Goal: Answer question/provide support: Share knowledge or assist other users

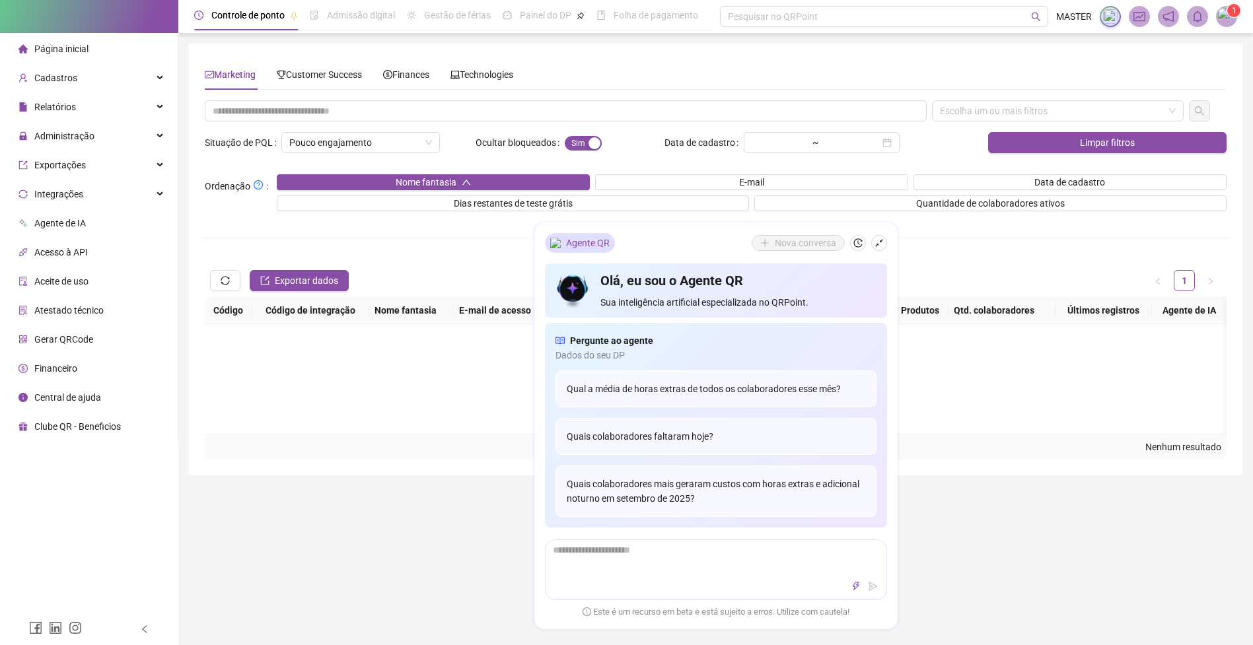
click at [1018, 255] on div "Escolha um ou mais filtros Situação de PQL Pouco engajamento Ocultar bloqueados…" at bounding box center [715, 279] width 1027 height 359
click at [511, 75] on span "Technologies" at bounding box center [481, 74] width 63 height 11
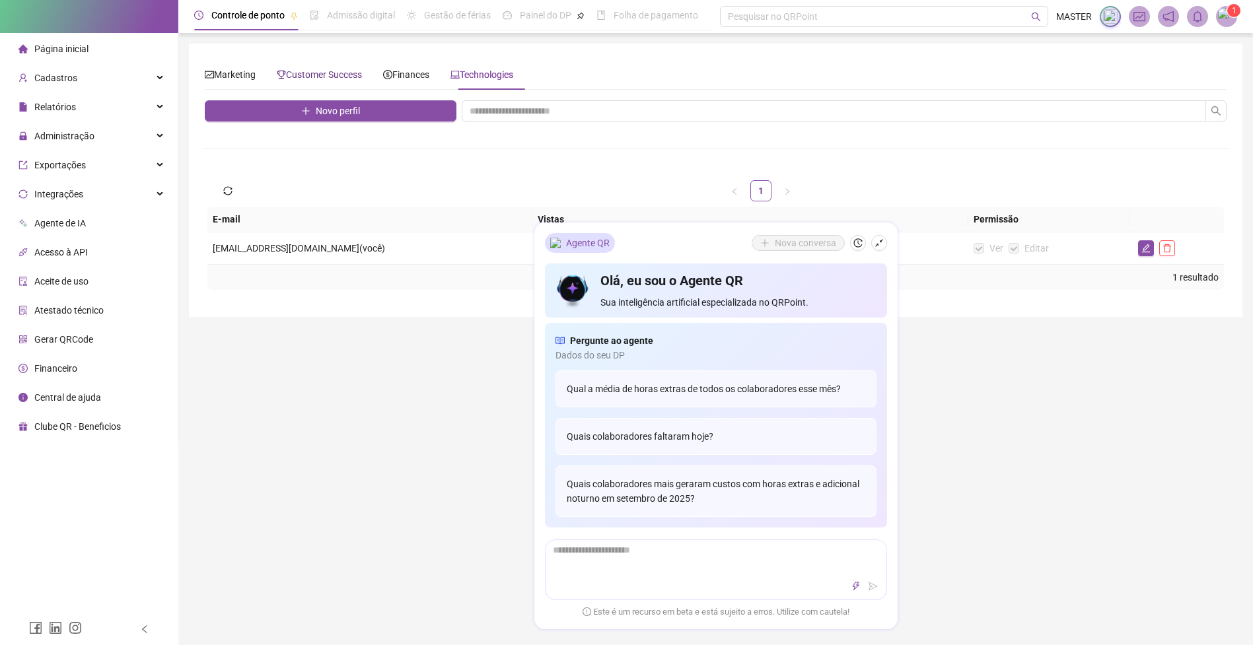
click at [317, 77] on span "Customer Success" at bounding box center [319, 74] width 85 height 11
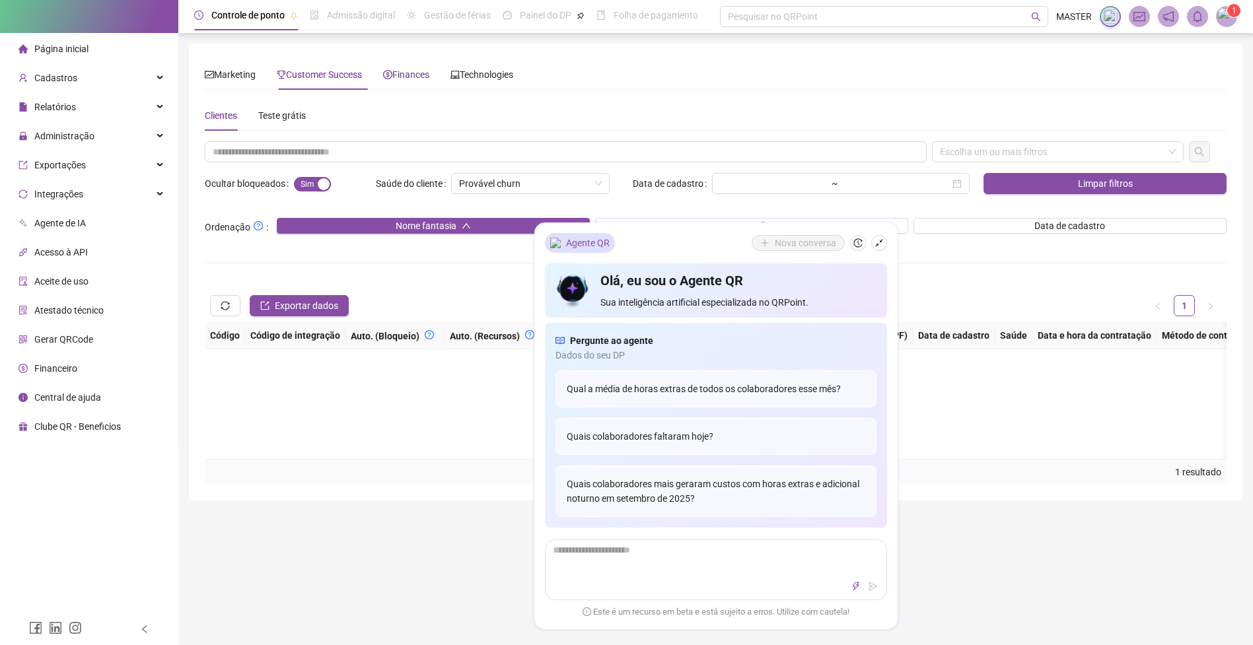
click at [408, 75] on span "Finances" at bounding box center [406, 74] width 46 height 11
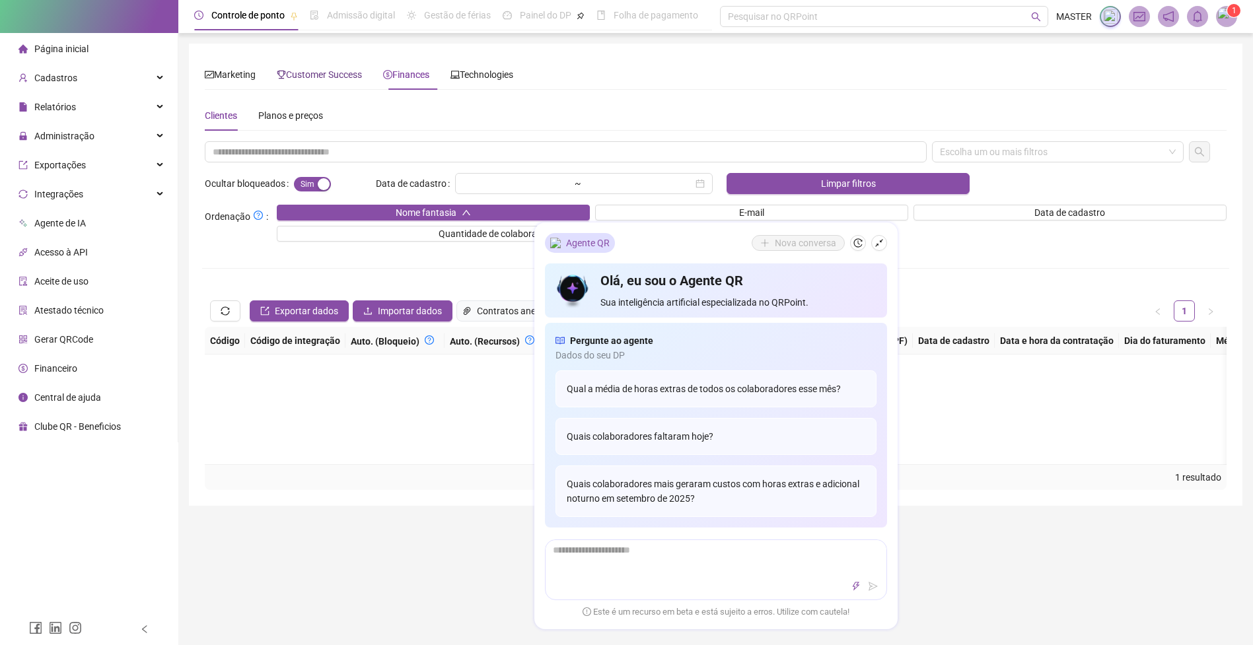
click at [334, 73] on span "Customer Success" at bounding box center [319, 74] width 85 height 11
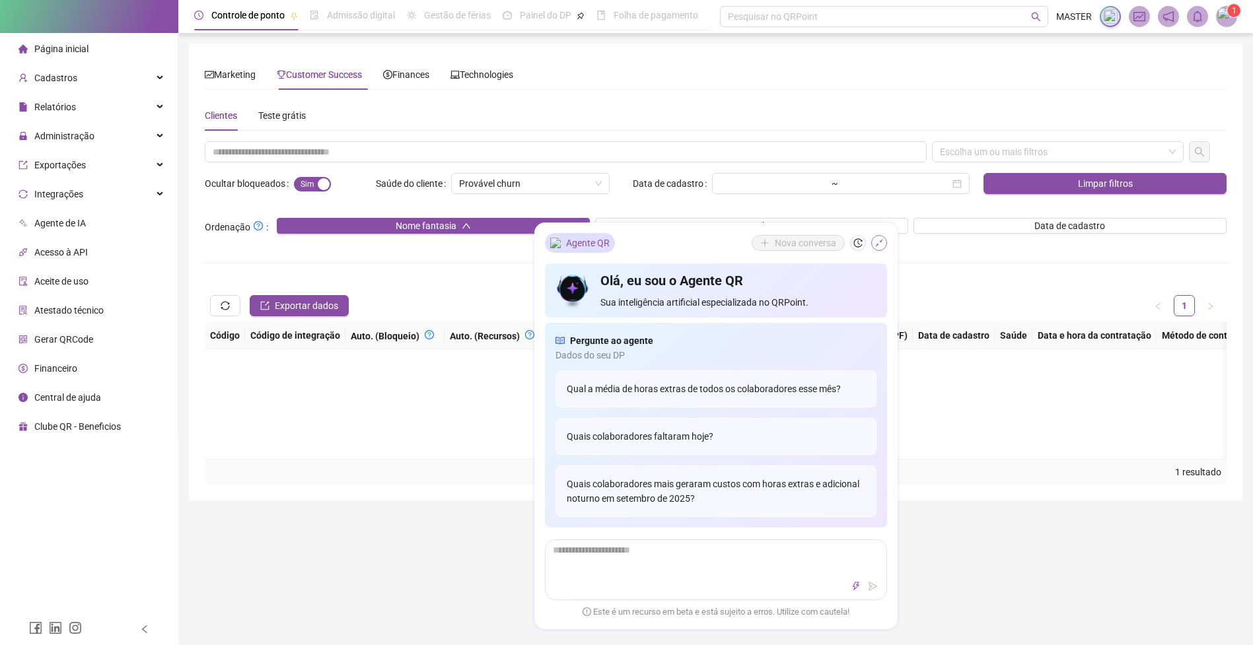
click at [874, 240] on icon "shrink" at bounding box center [878, 242] width 9 height 9
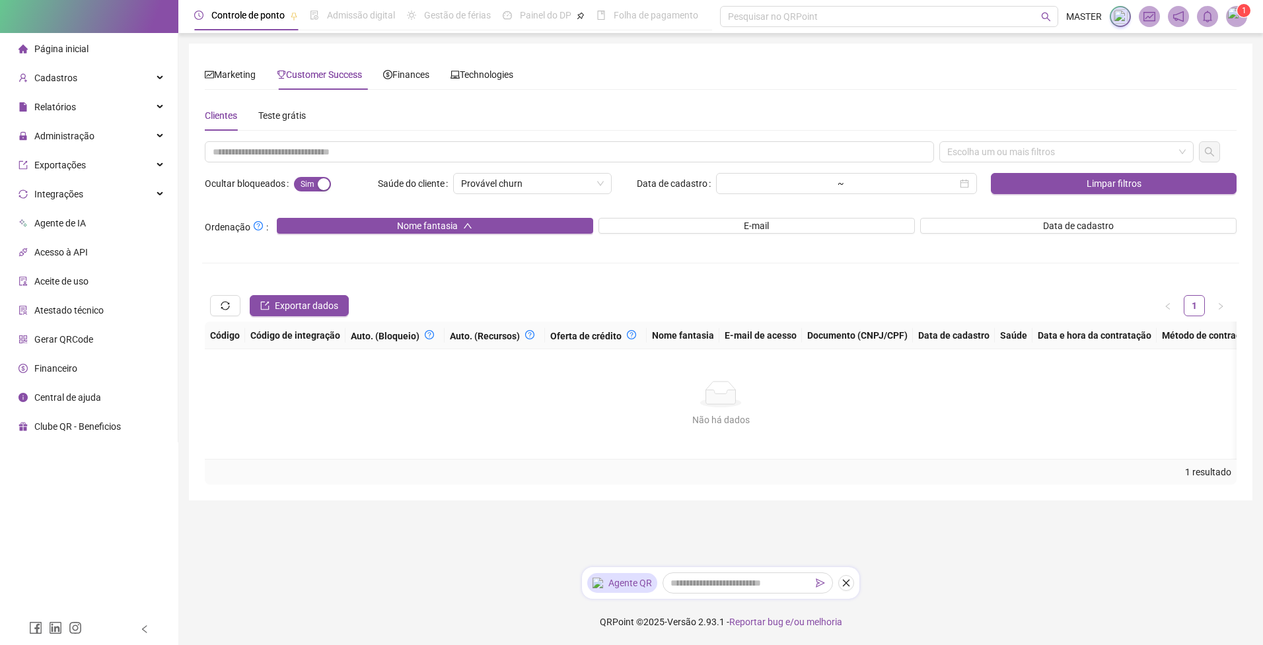
click at [1240, 22] on img at bounding box center [1237, 17] width 20 height 20
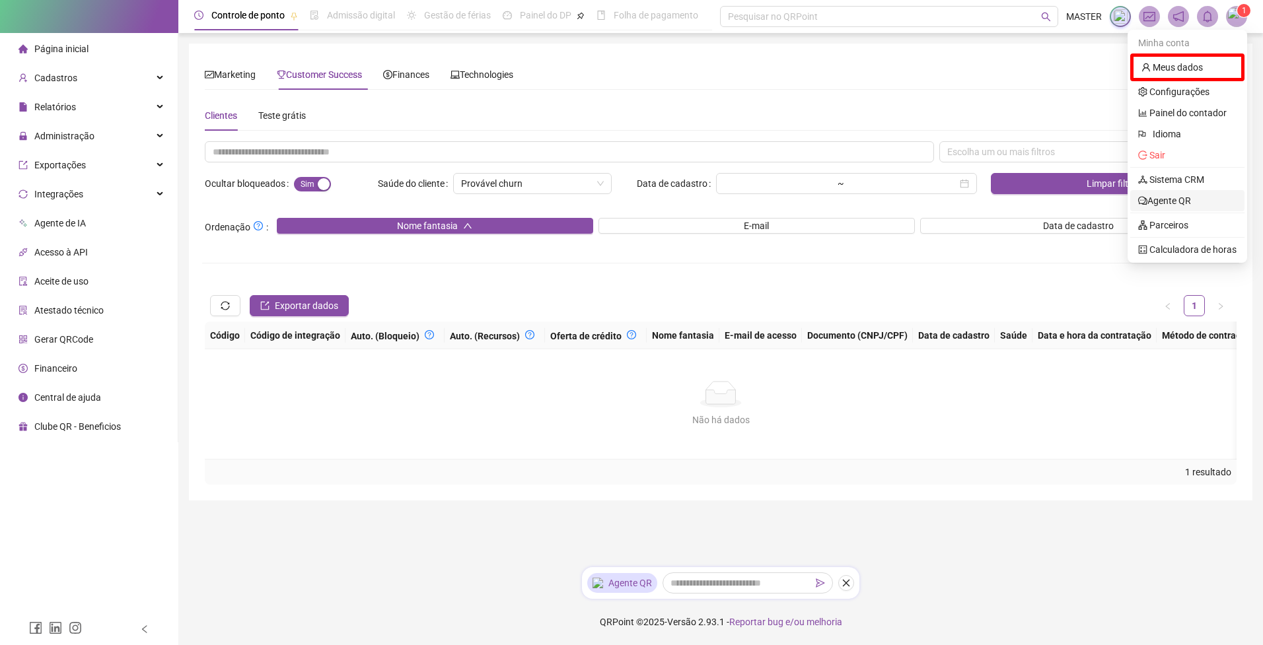
click at [1187, 203] on link "Agente QR" at bounding box center [1164, 201] width 53 height 11
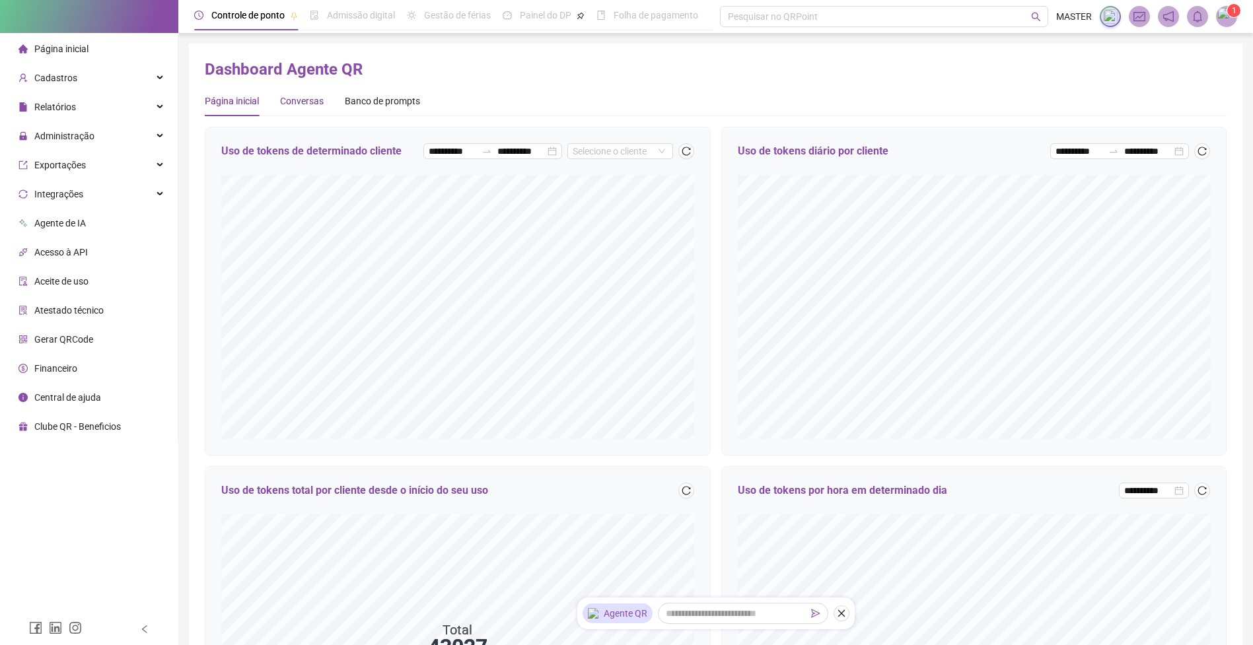
click at [292, 98] on div "Conversas" at bounding box center [302, 101] width 44 height 15
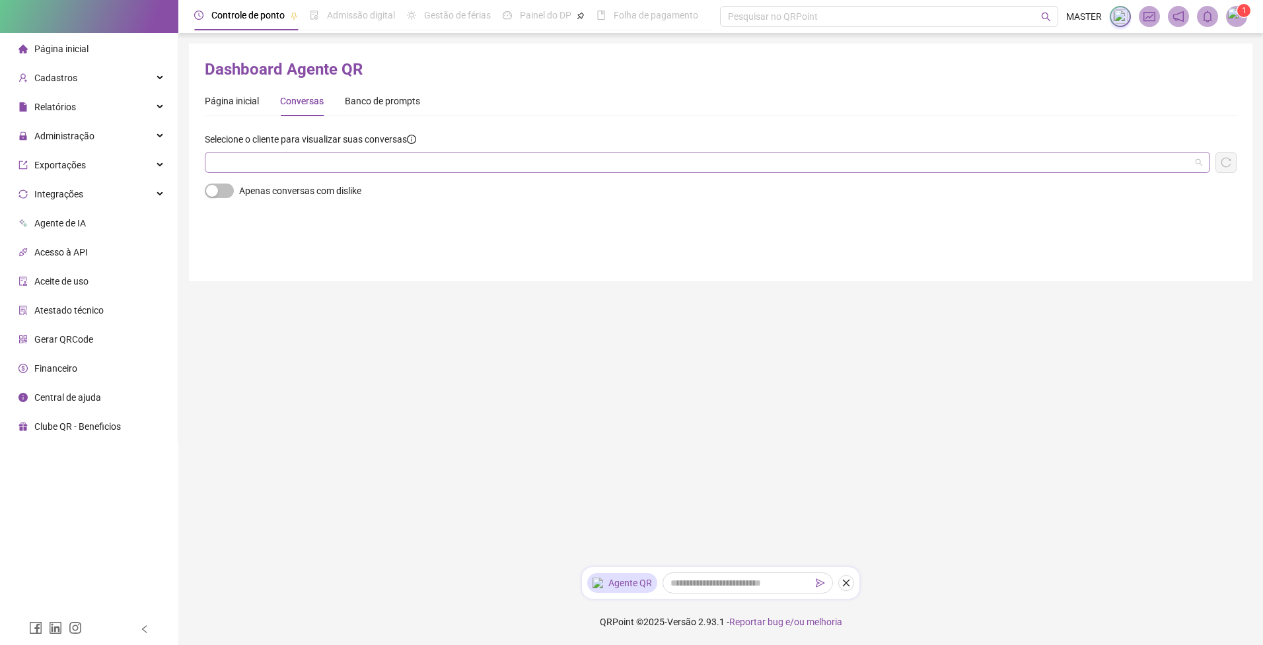
click at [376, 157] on input "search" at bounding box center [702, 163] width 978 height 20
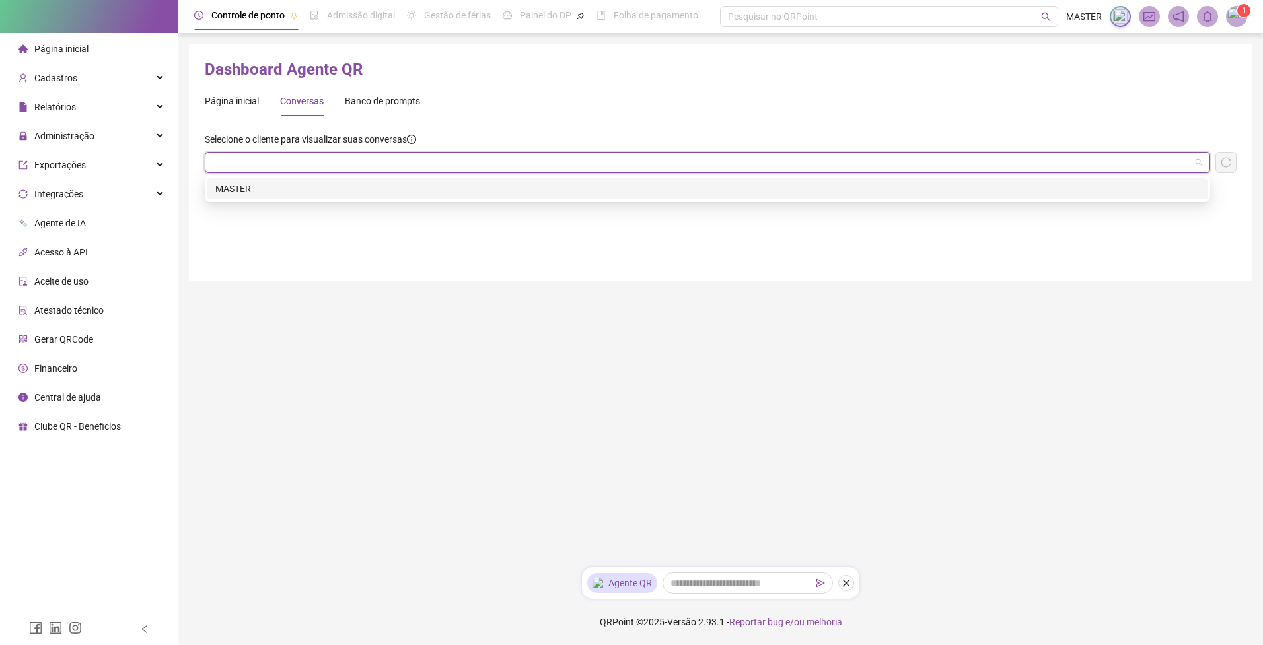
click at [358, 191] on div "MASTER" at bounding box center [707, 189] width 984 height 15
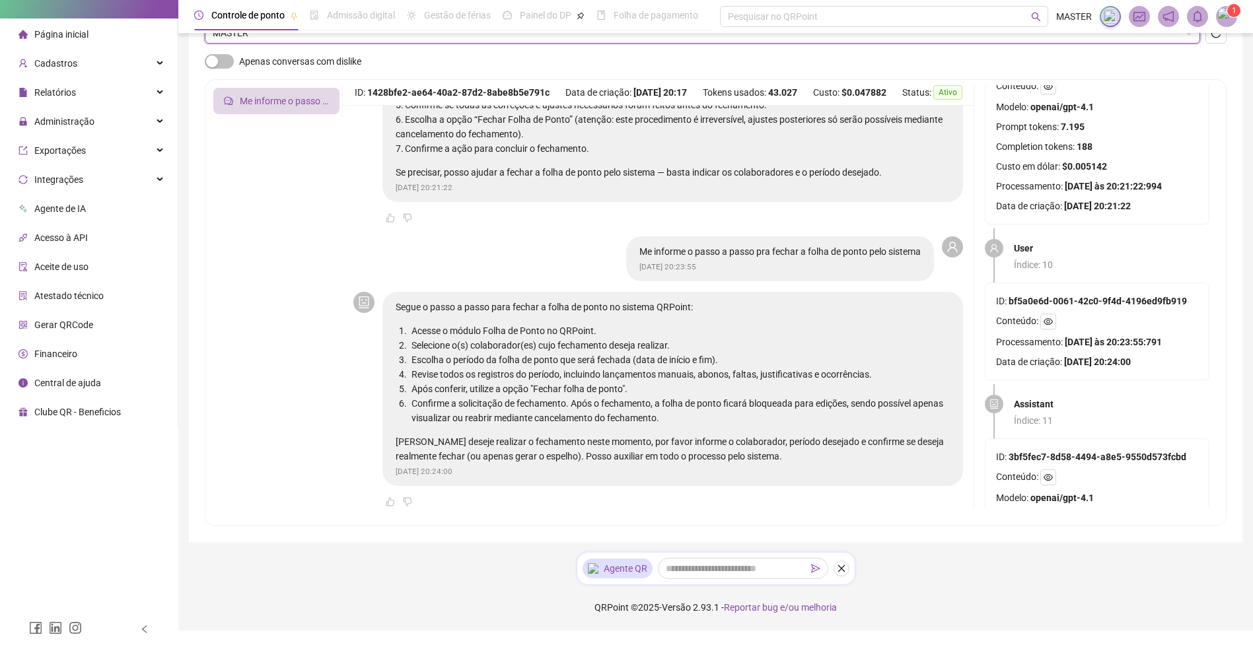
scroll to position [1917, 0]
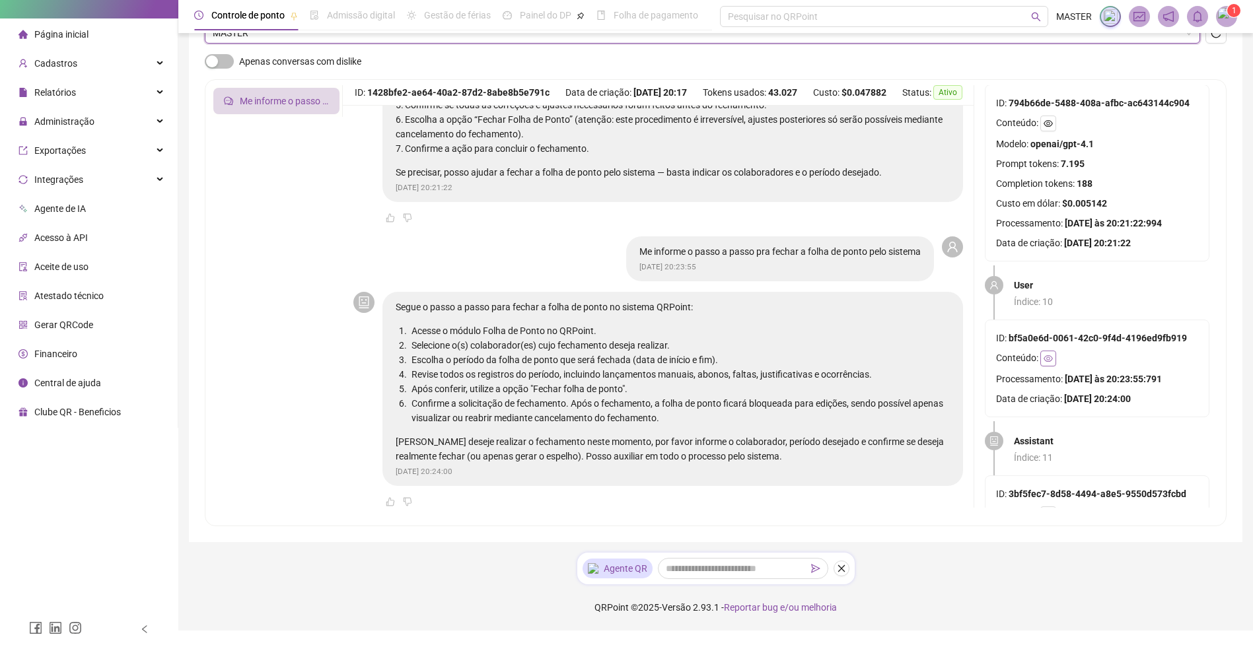
click at [1045, 357] on icon "eye" at bounding box center [1048, 358] width 9 height 9
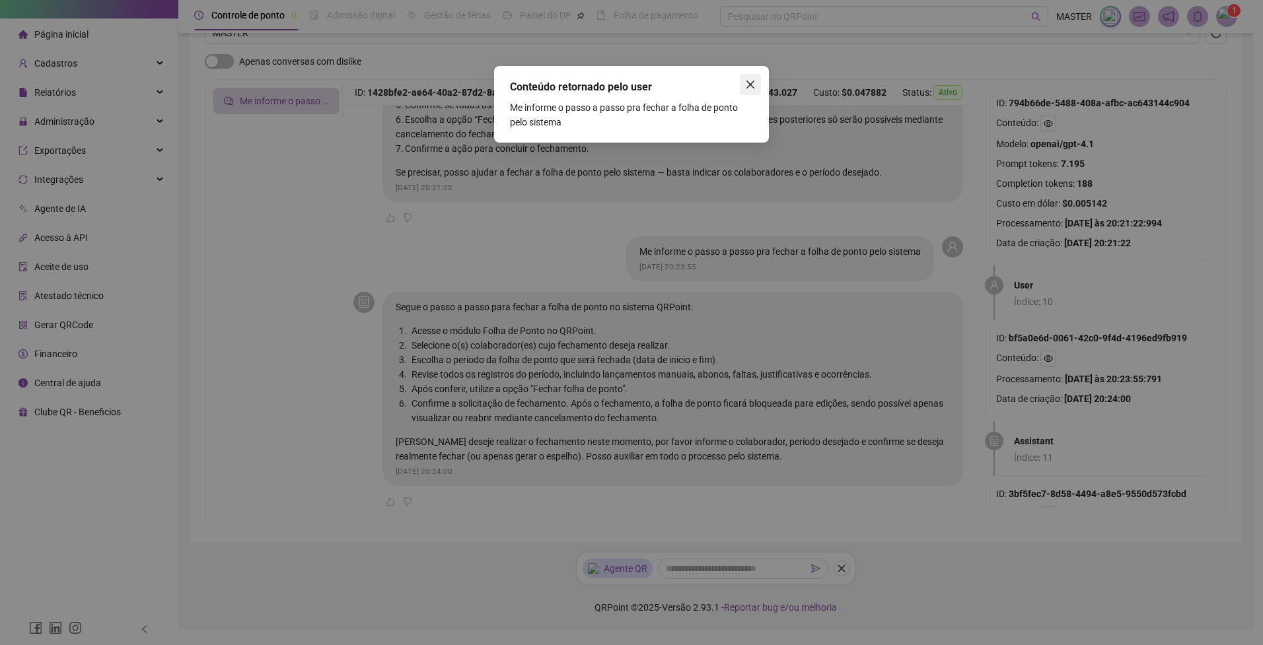
click at [746, 85] on icon "close" at bounding box center [750, 84] width 11 height 11
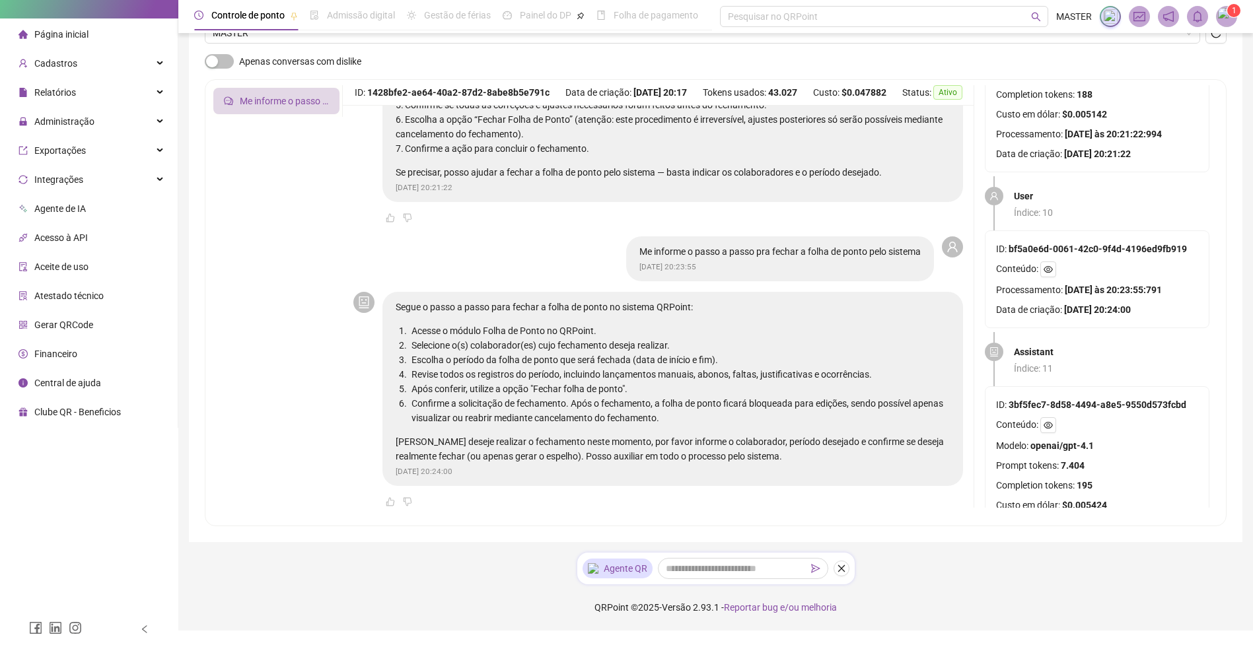
scroll to position [2076, 0]
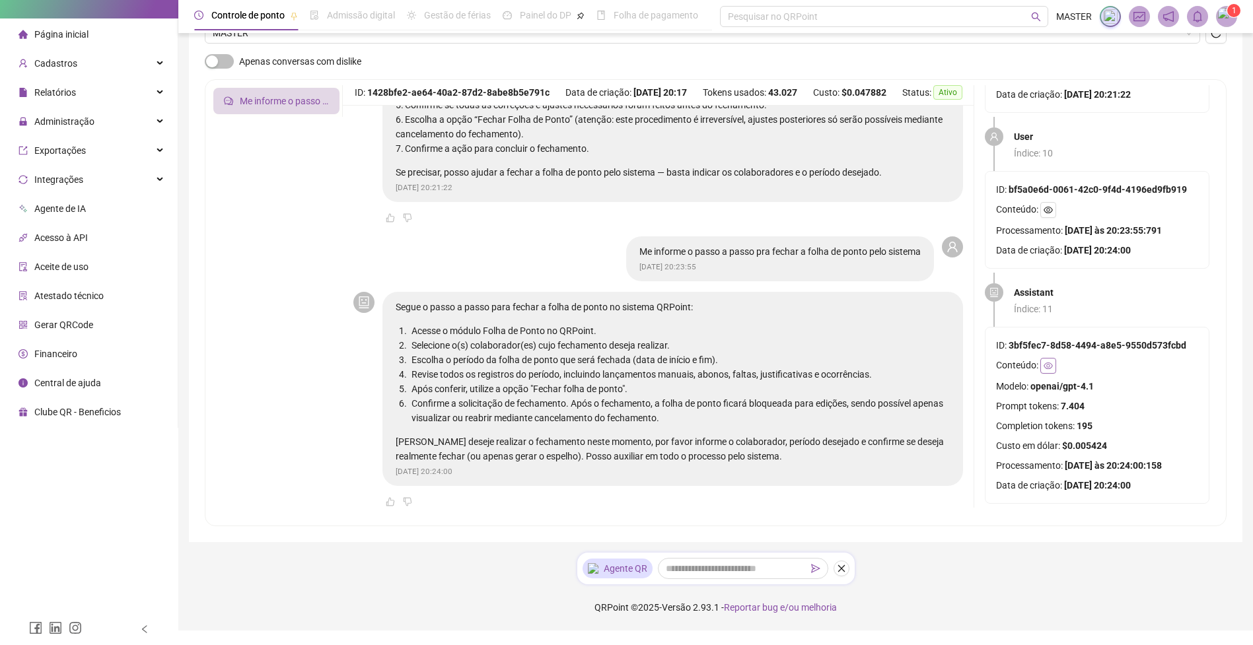
click at [1053, 358] on button "button" at bounding box center [1048, 366] width 16 height 16
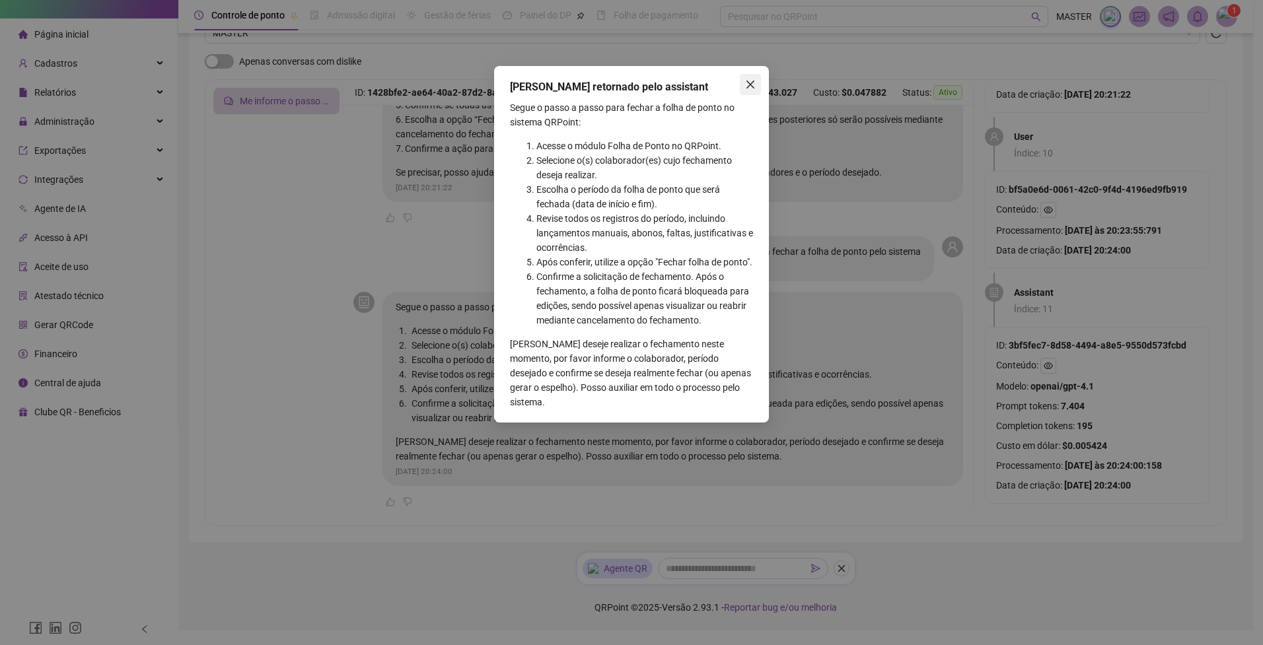
drag, startPoint x: 746, startPoint y: 86, endPoint x: 754, endPoint y: 92, distance: 9.4
click at [746, 86] on icon "close" at bounding box center [750, 84] width 11 height 11
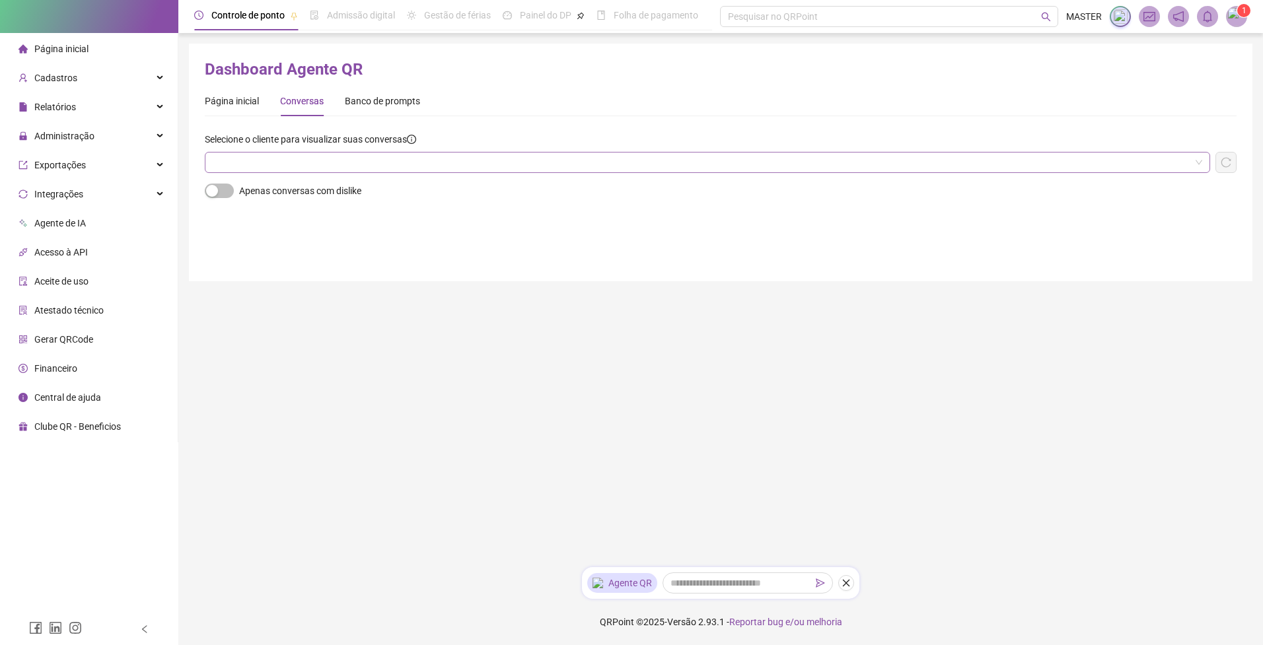
click at [404, 169] on input "search" at bounding box center [702, 163] width 978 height 20
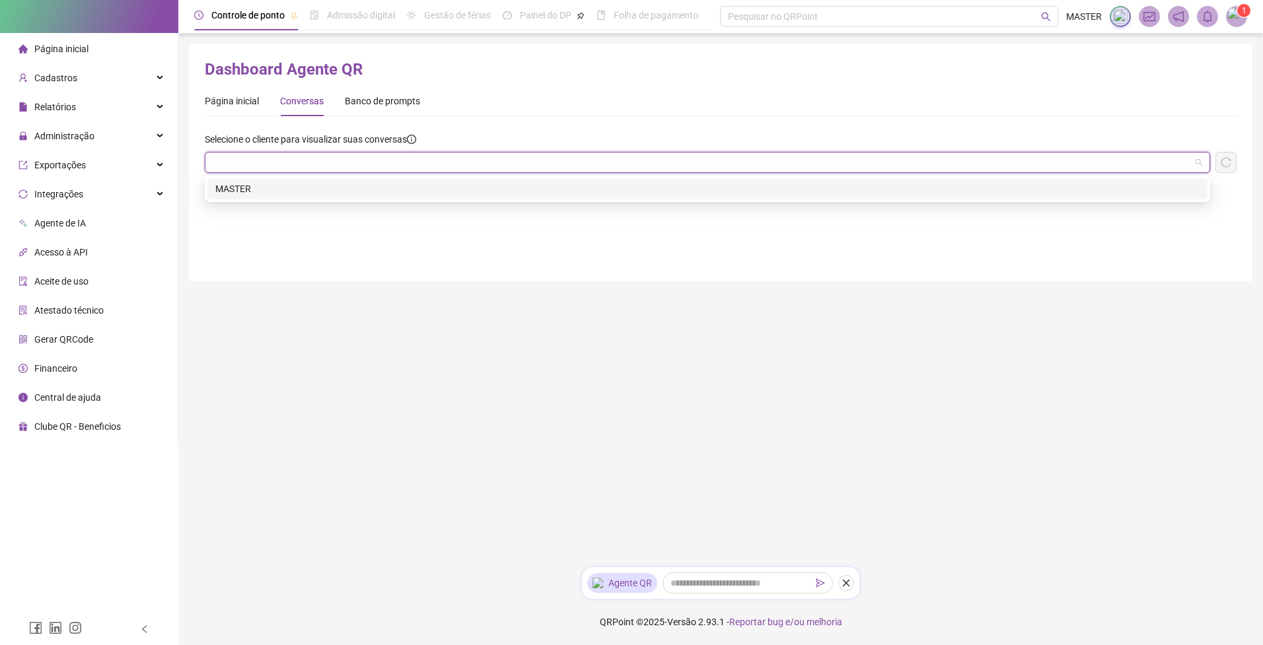
click at [374, 188] on div "MASTER" at bounding box center [707, 189] width 984 height 15
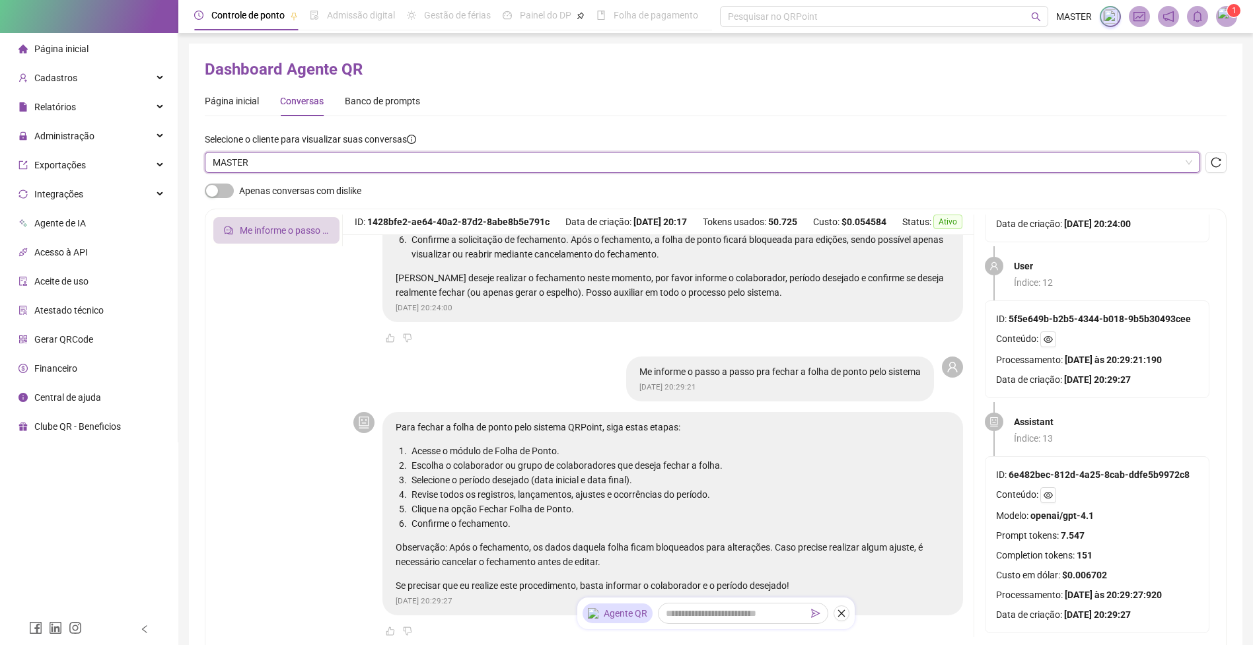
scroll to position [129, 0]
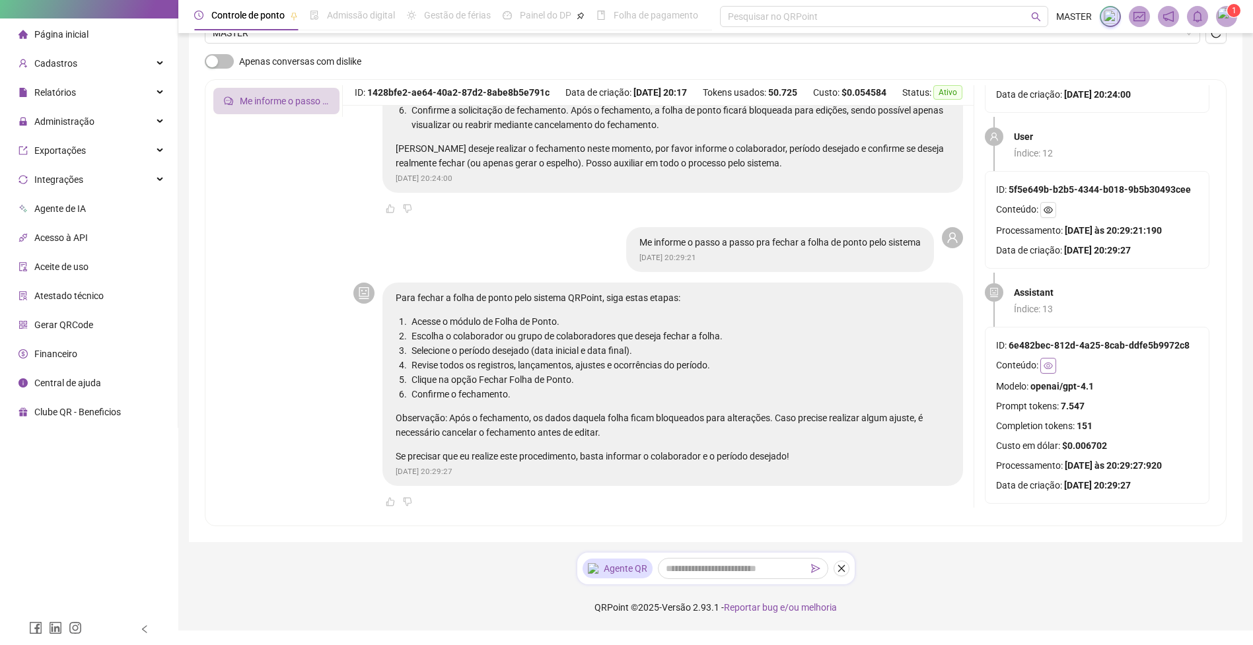
click at [1048, 363] on icon "eye" at bounding box center [1048, 366] width 9 height 7
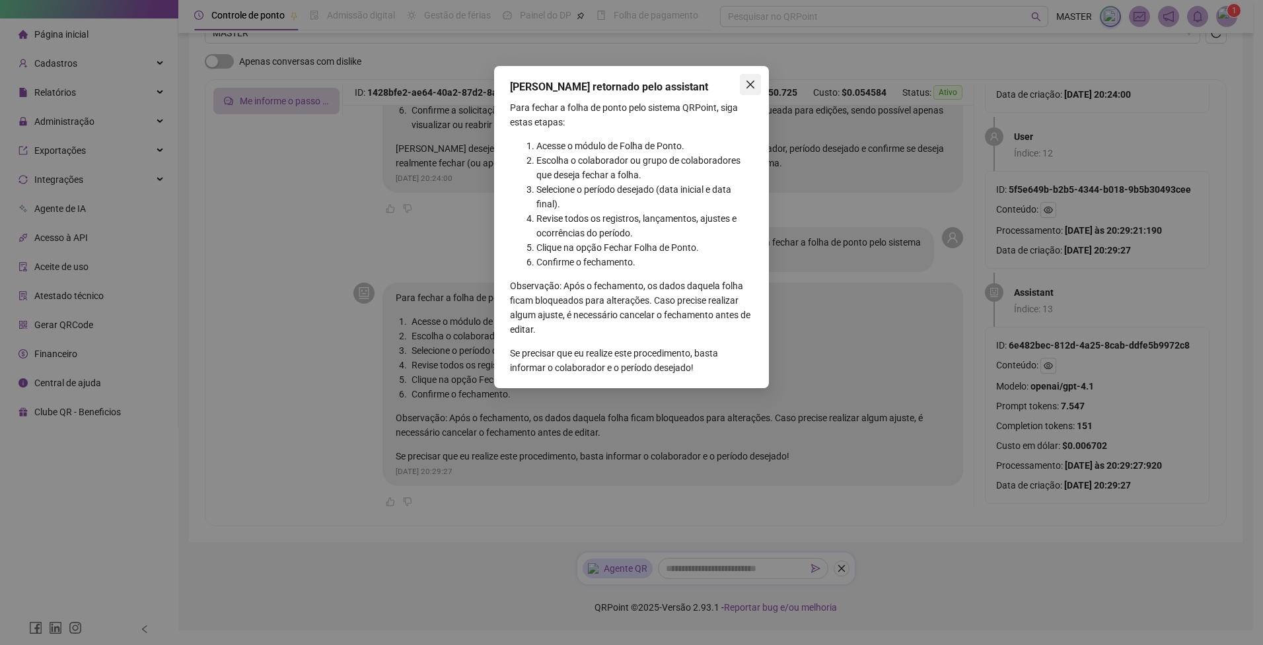
click at [754, 85] on icon "close" at bounding box center [750, 84] width 11 height 11
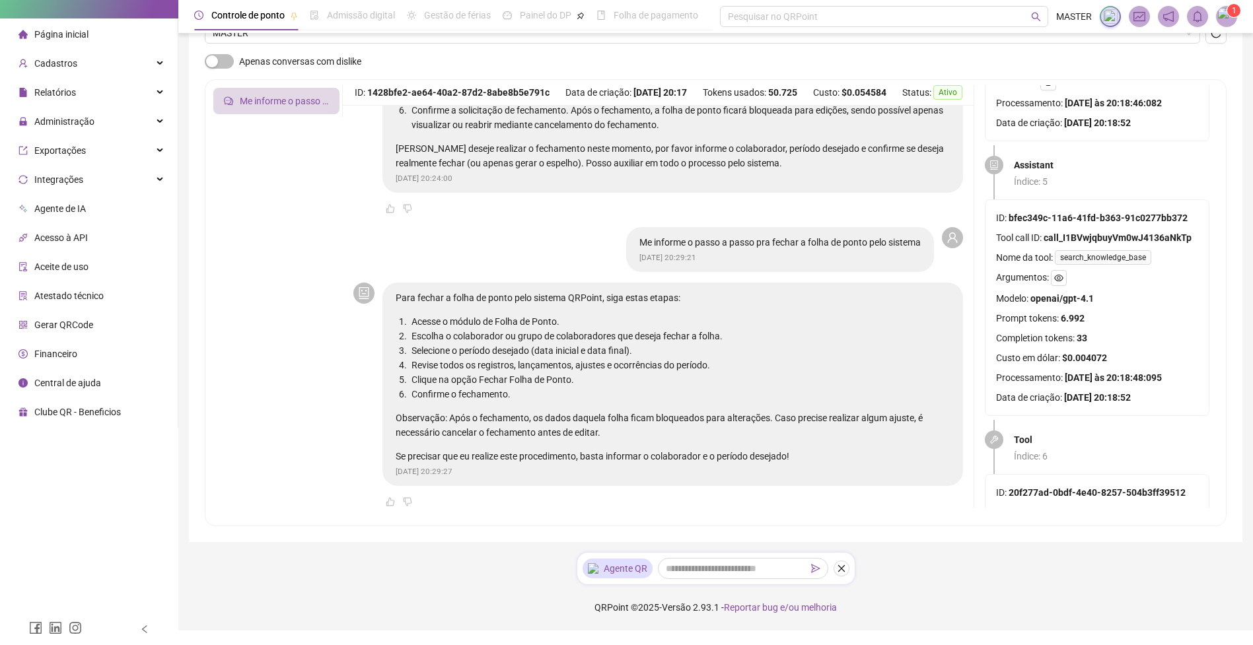
scroll to position [1120, 0]
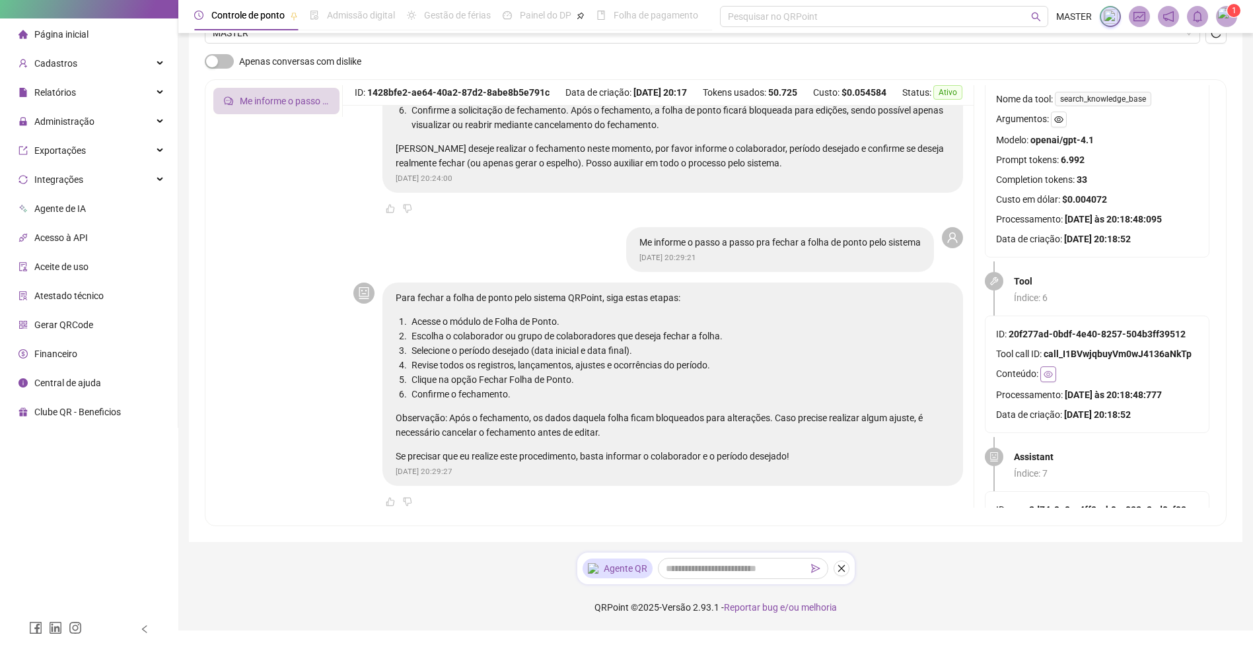
click at [1049, 372] on icon "eye" at bounding box center [1048, 374] width 9 height 7
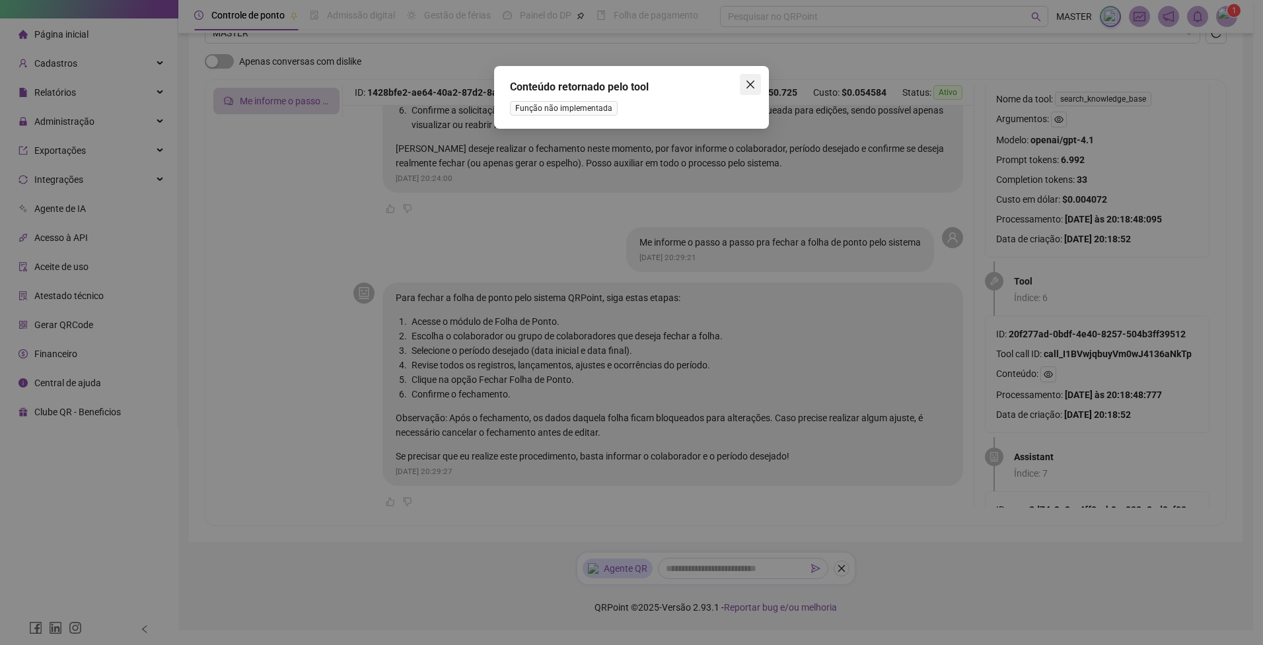
click at [744, 77] on button "Close" at bounding box center [750, 84] width 21 height 21
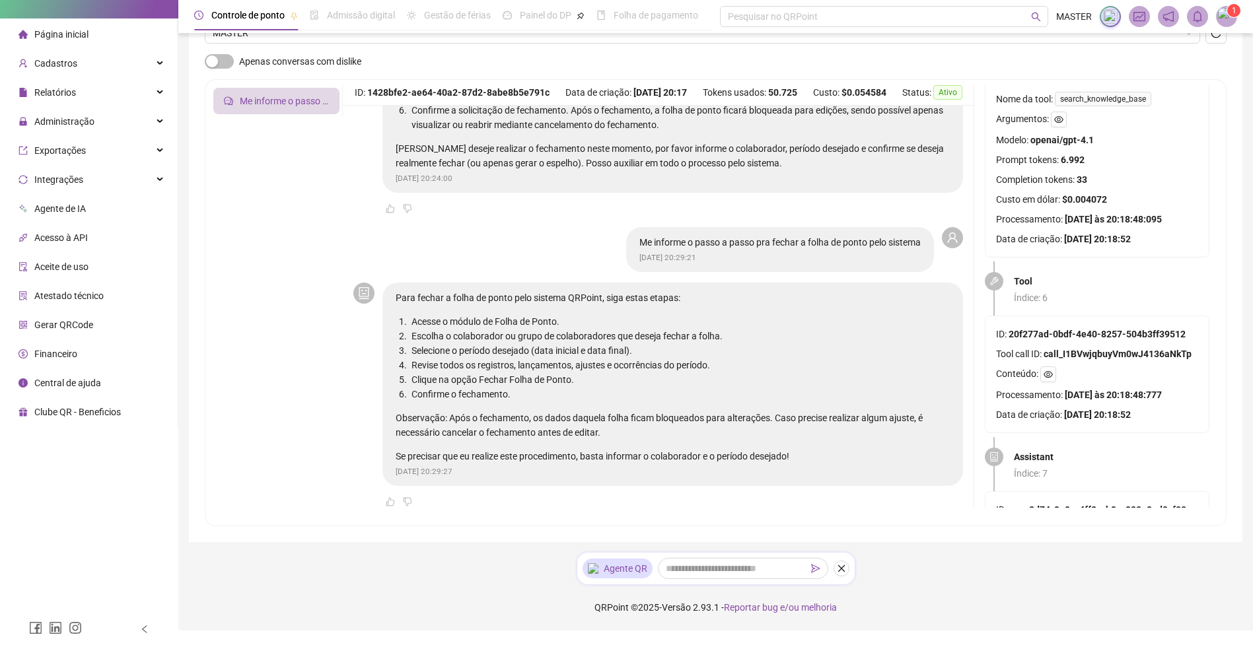
click at [999, 285] on span at bounding box center [994, 281] width 18 height 18
click at [1018, 282] on strong "Tool" at bounding box center [1023, 281] width 18 height 11
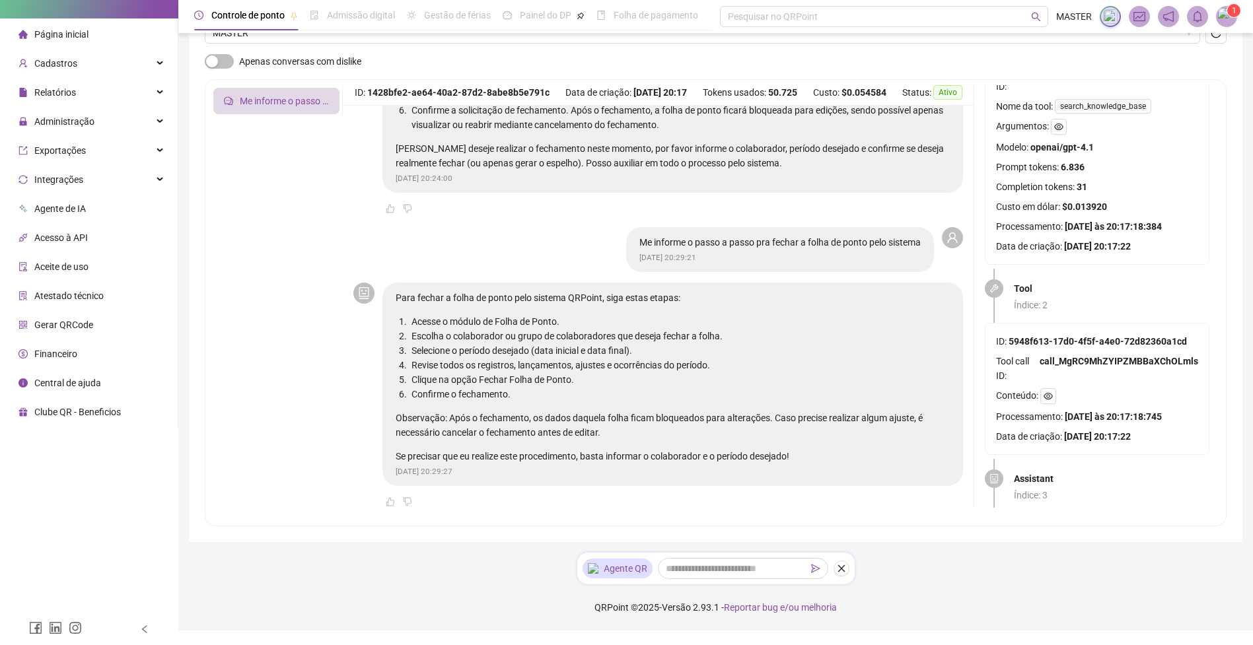
scroll to position [248, 0]
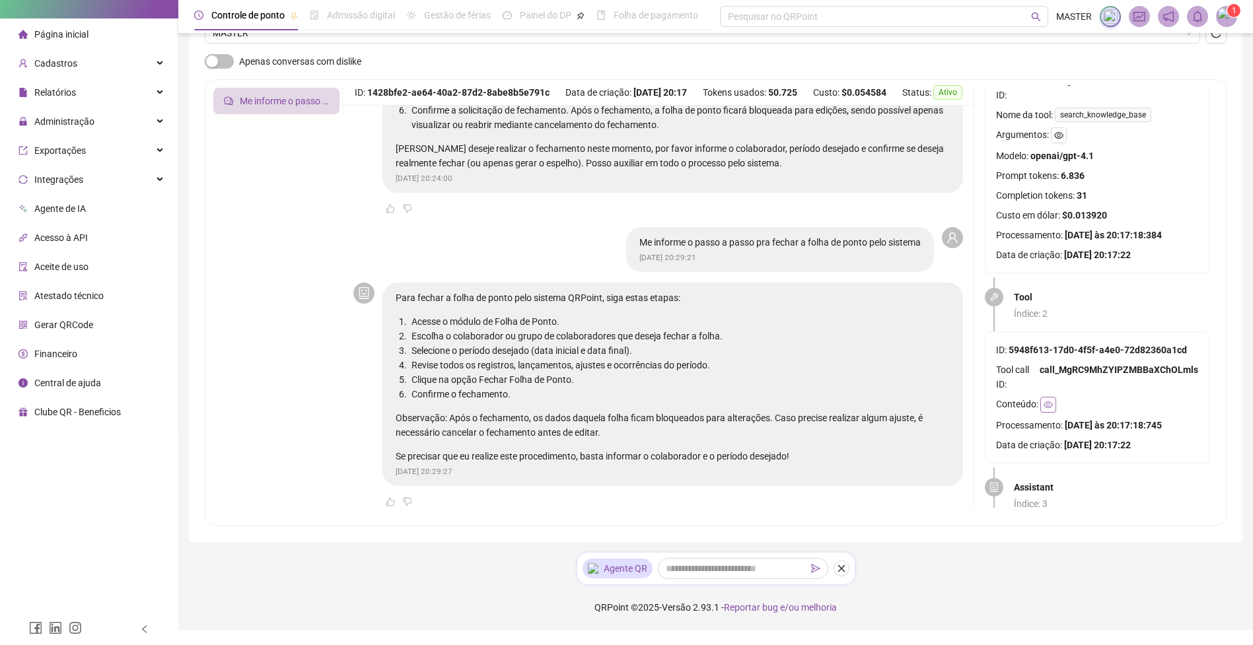
click at [1046, 399] on button "button" at bounding box center [1048, 405] width 16 height 16
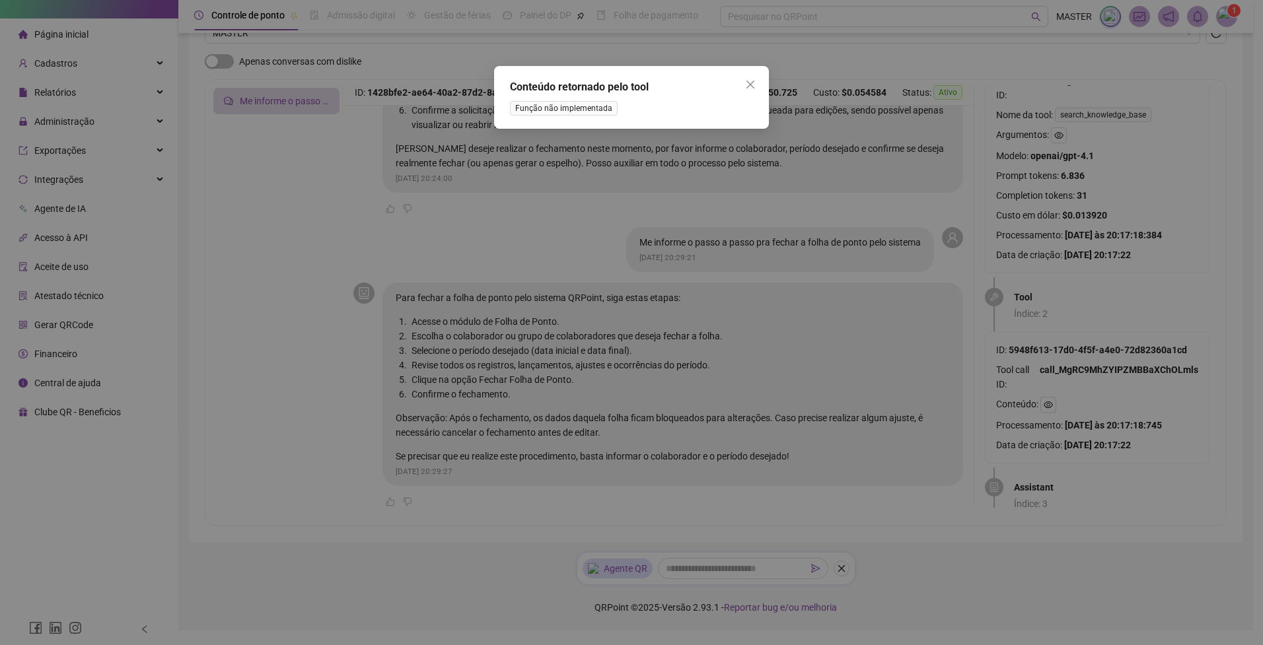
click at [1047, 404] on div "Conteúdo retornado pelo tool Função não implementada" at bounding box center [631, 322] width 1263 height 645
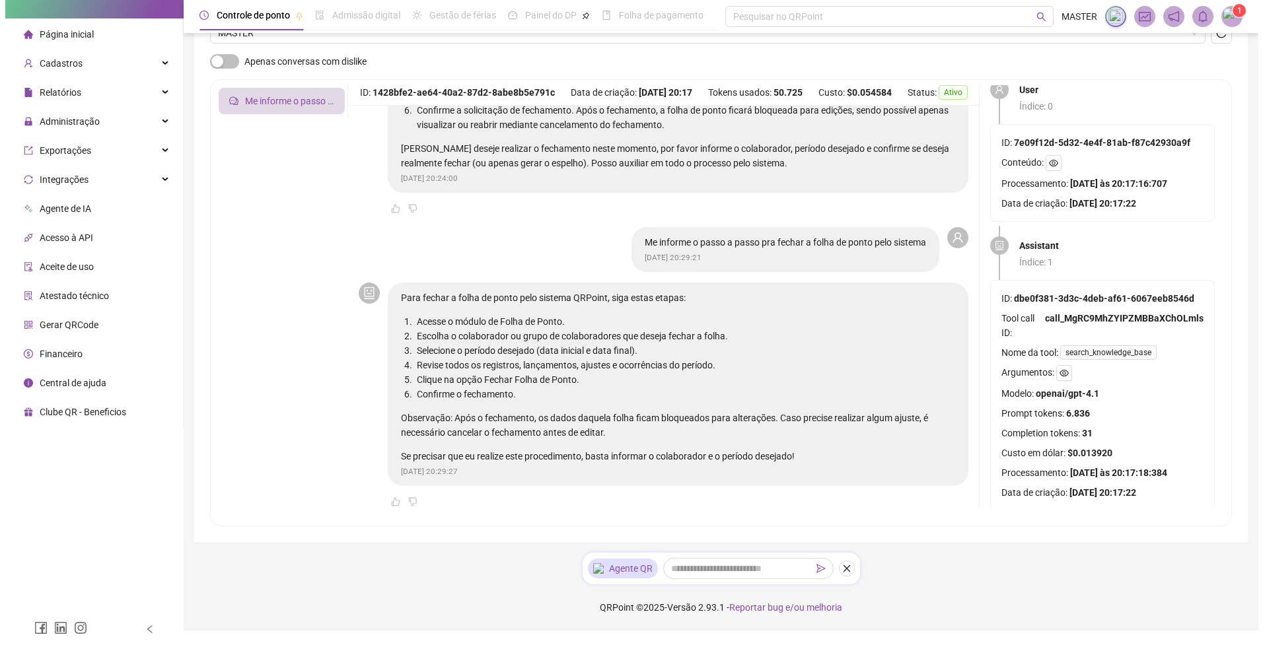
scroll to position [0, 0]
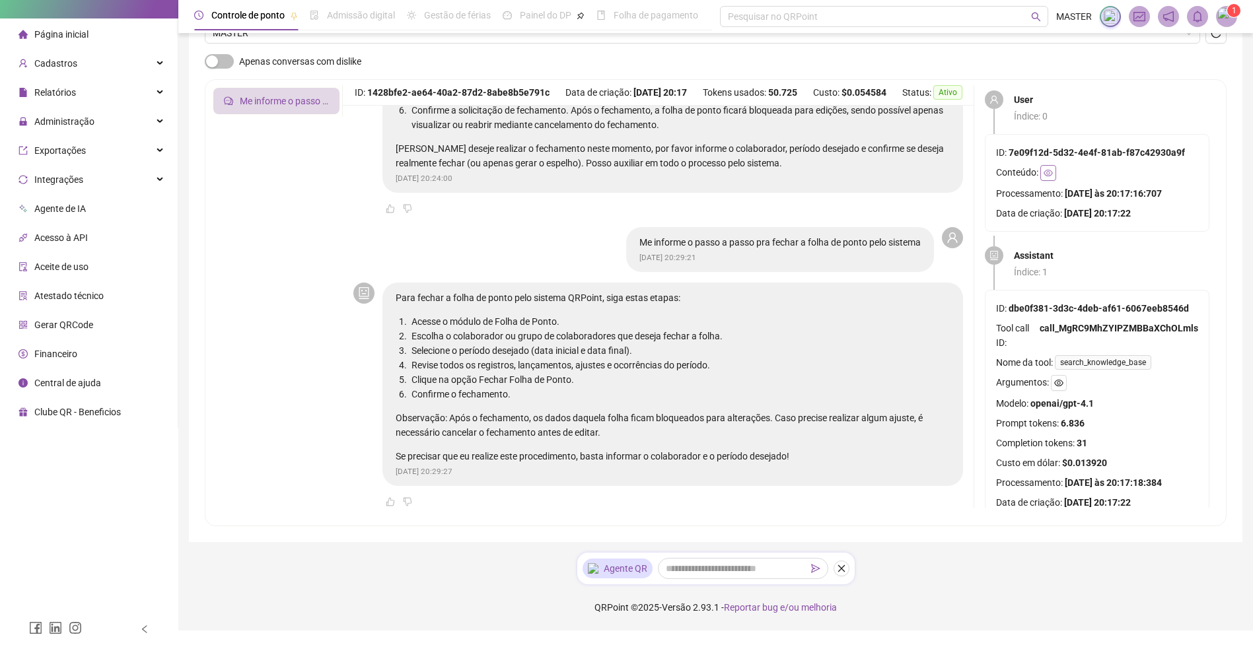
click at [1044, 173] on icon "eye" at bounding box center [1048, 172] width 9 height 9
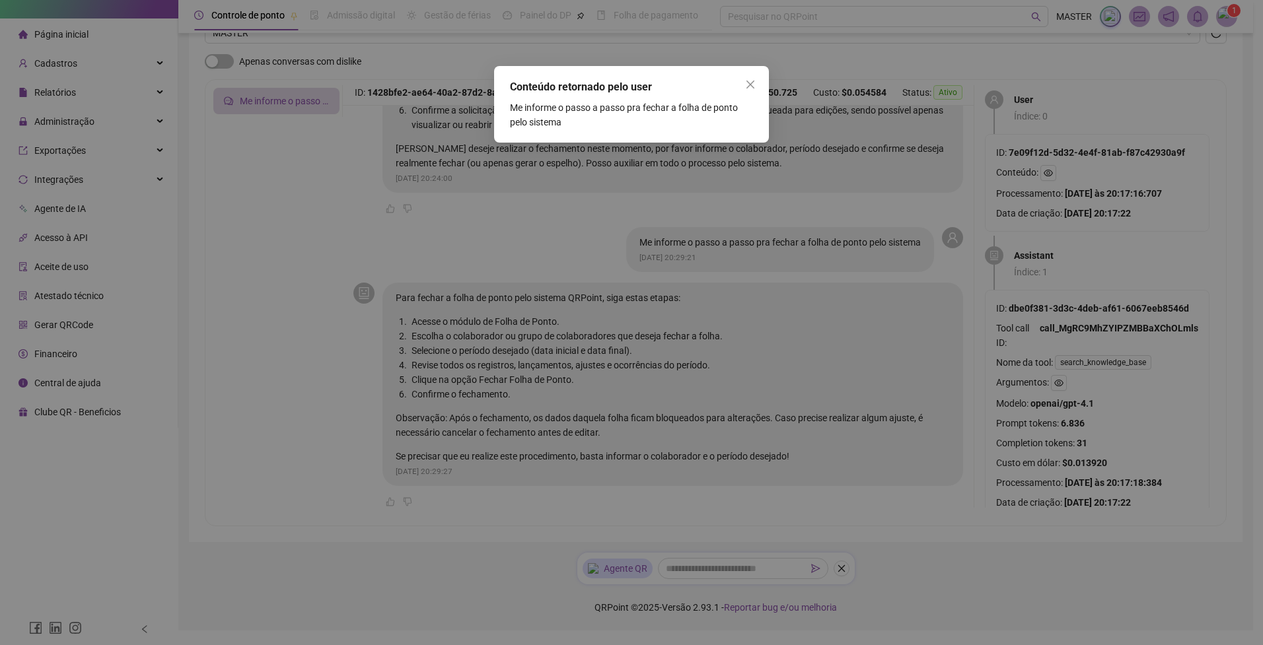
click at [1049, 173] on div "Conteúdo retornado pelo user Me informe o passo a passo pra fechar a folha de p…" at bounding box center [631, 322] width 1263 height 645
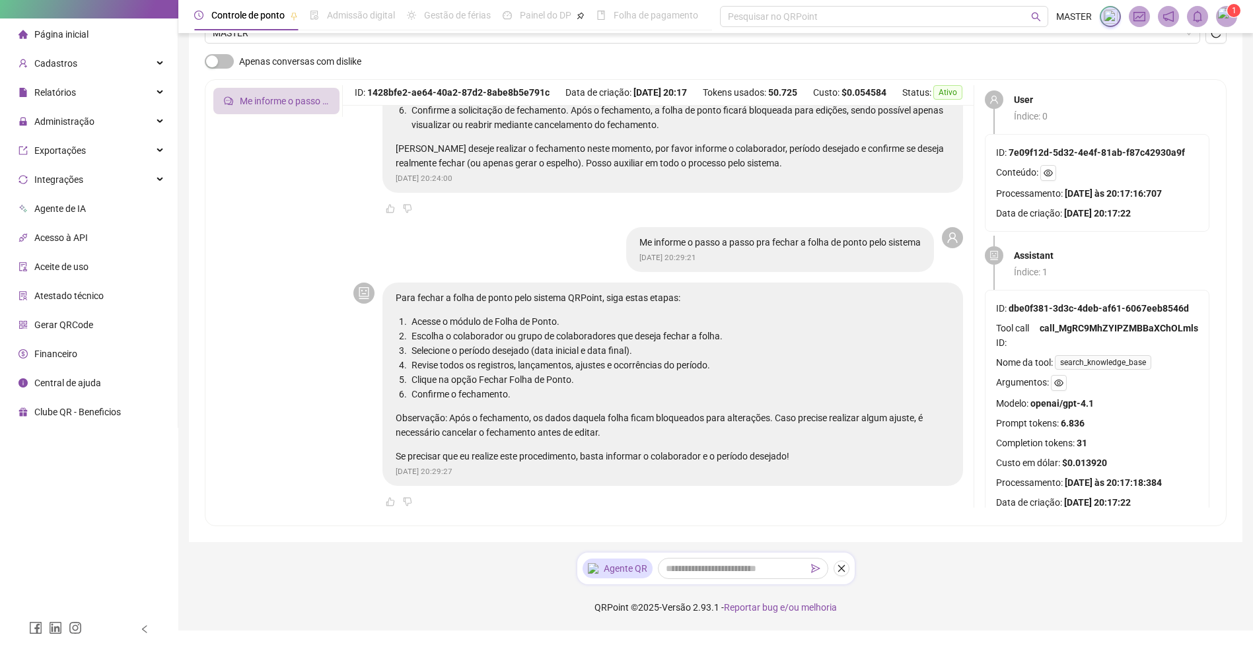
click at [1049, 173] on icon "eye" at bounding box center [1048, 173] width 9 height 7
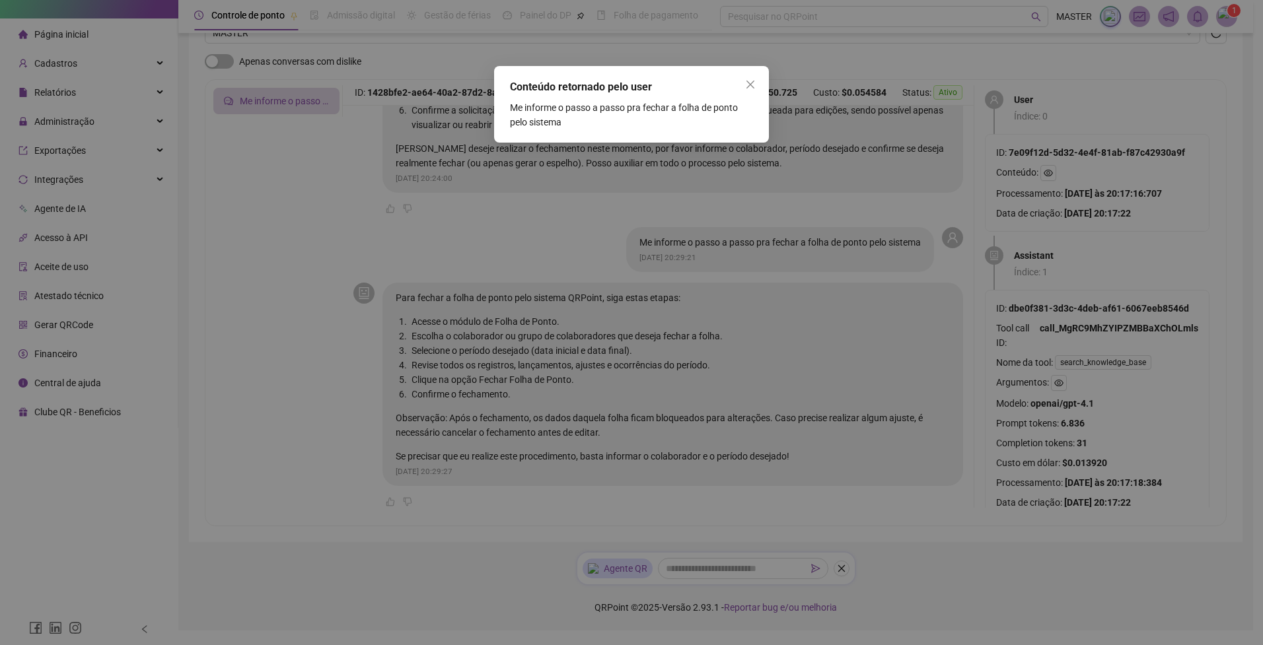
click at [1049, 173] on div "Conteúdo retornado pelo user Me informe o passo a passo pra fechar a folha de p…" at bounding box center [631, 322] width 1263 height 645
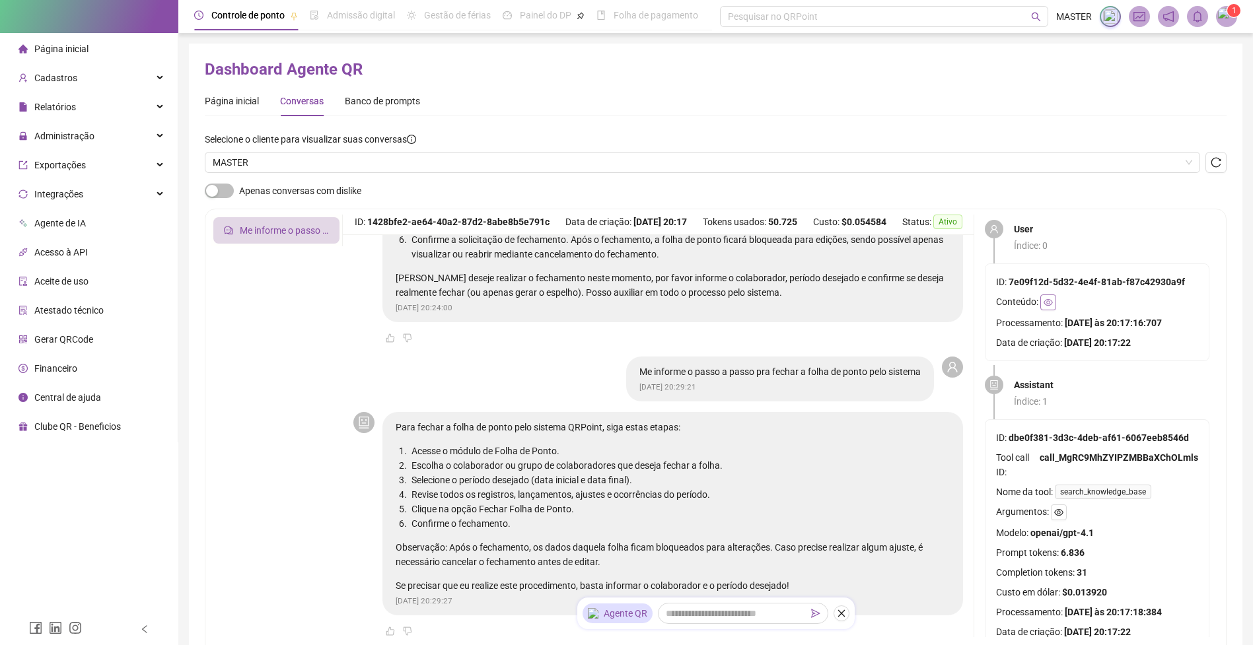
click at [1048, 304] on icon "eye" at bounding box center [1048, 302] width 9 height 9
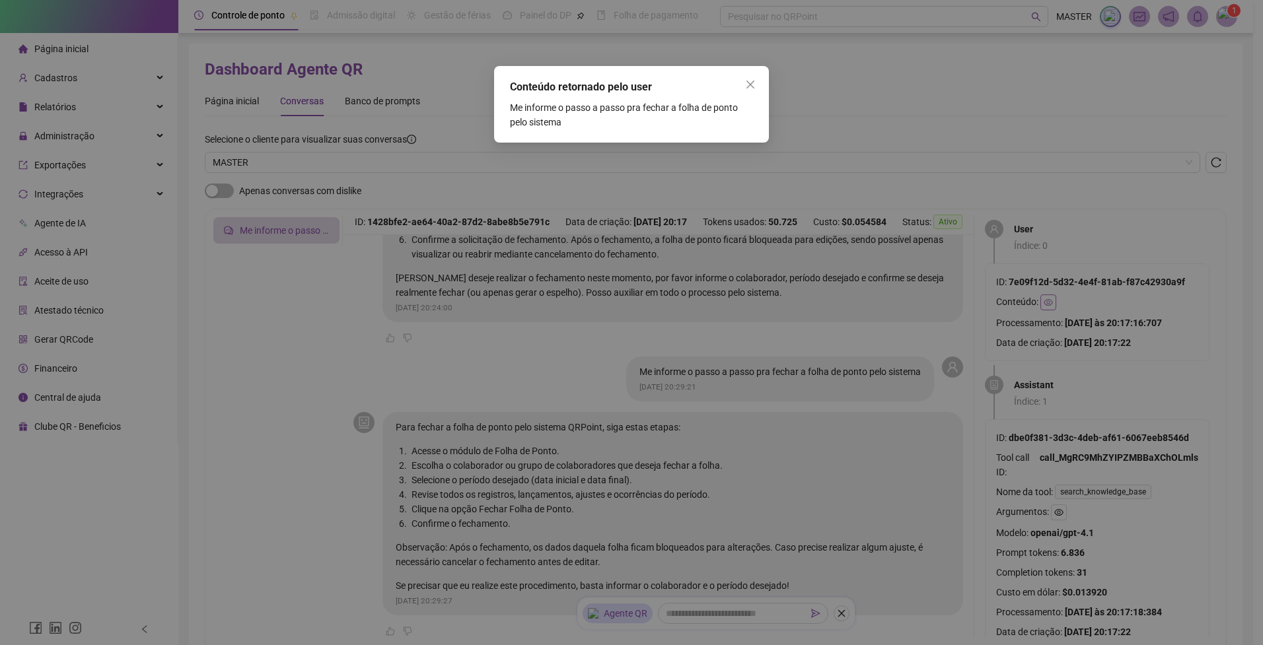
click at [1048, 304] on div "Conteúdo retornado pelo user Me informe o passo a passo pra fechar a folha de p…" at bounding box center [631, 322] width 1263 height 645
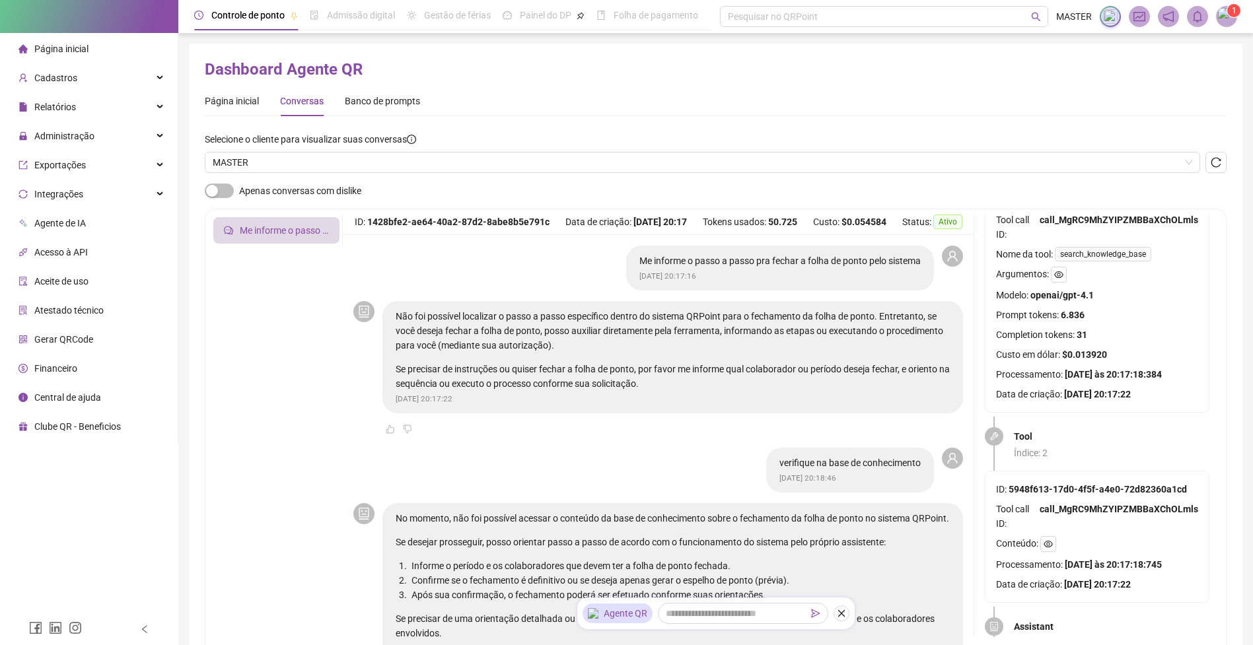
scroll to position [159, 0]
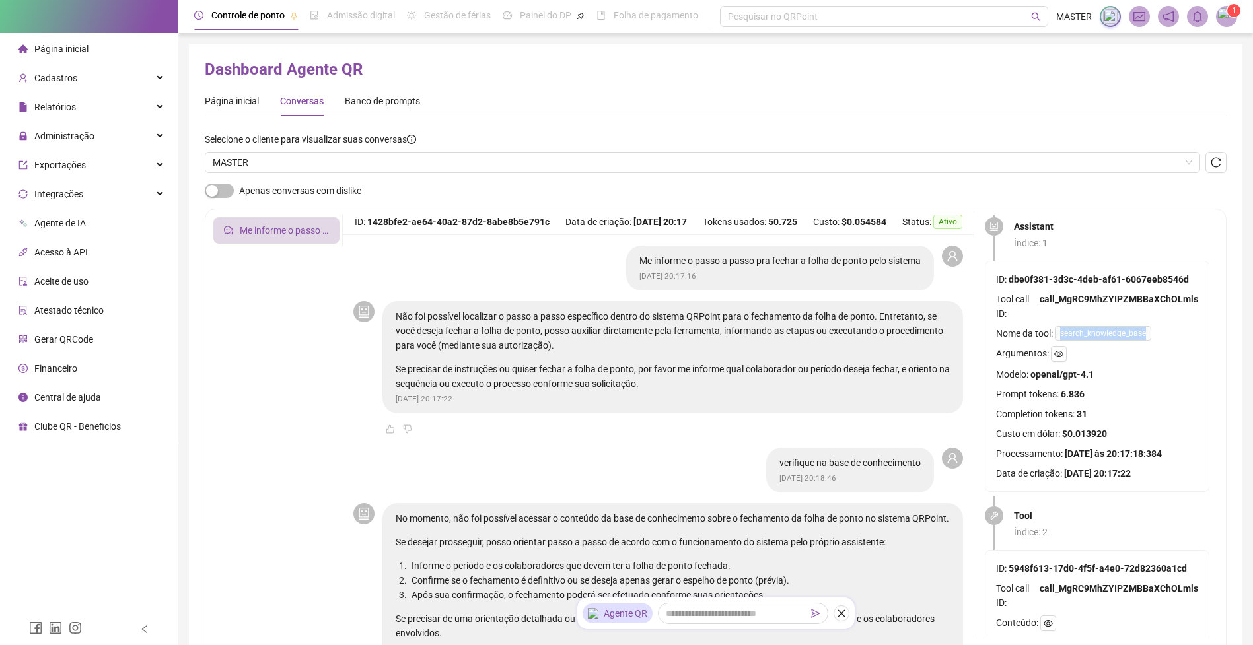
drag, startPoint x: 1063, startPoint y: 333, endPoint x: 1143, endPoint y: 340, distance: 80.9
click at [1143, 340] on span "search_knowledge_base" at bounding box center [1103, 333] width 96 height 15
click at [1017, 332] on span "Nome da tool:" at bounding box center [1024, 333] width 57 height 15
click at [1056, 356] on icon "eye" at bounding box center [1058, 354] width 9 height 7
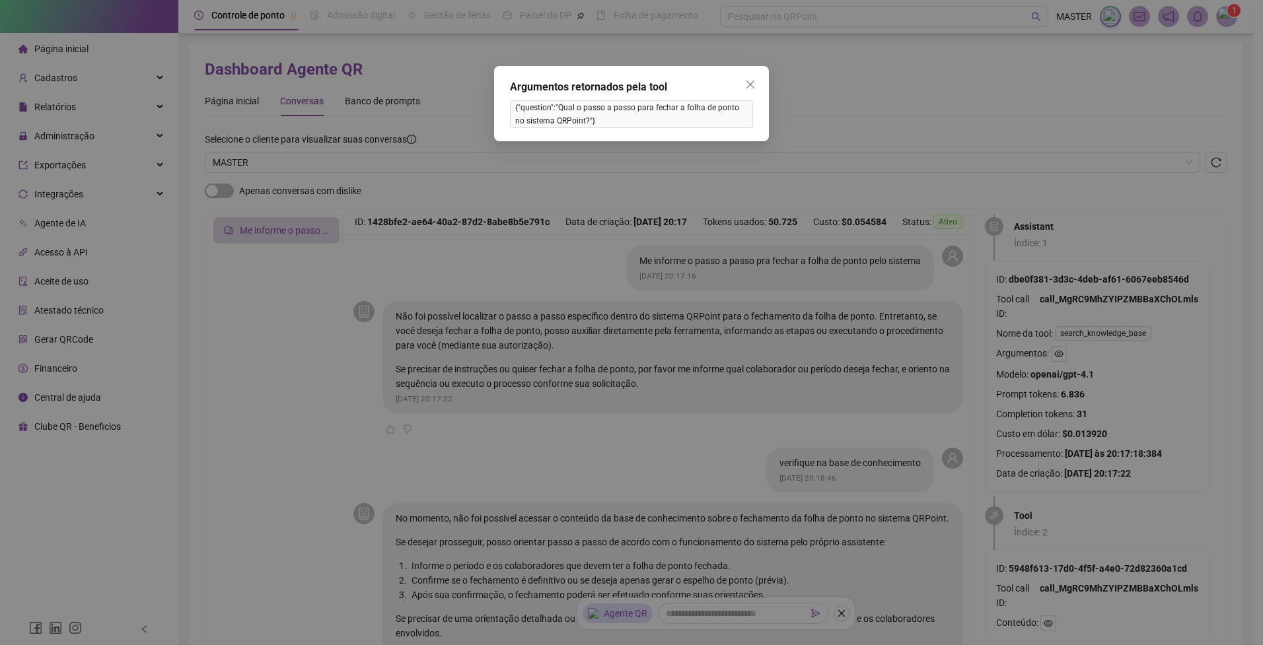
drag, startPoint x: 747, startPoint y: 82, endPoint x: 847, endPoint y: 160, distance: 127.5
click at [748, 82] on icon "close" at bounding box center [750, 85] width 8 height 8
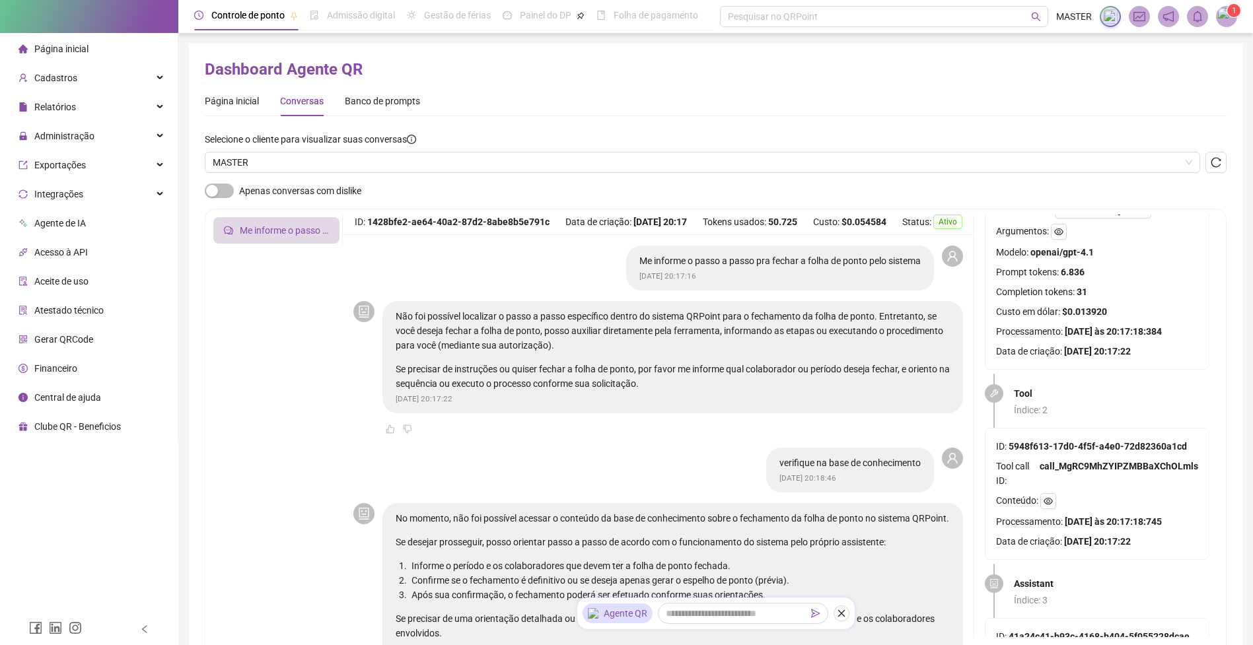
scroll to position [317, 0]
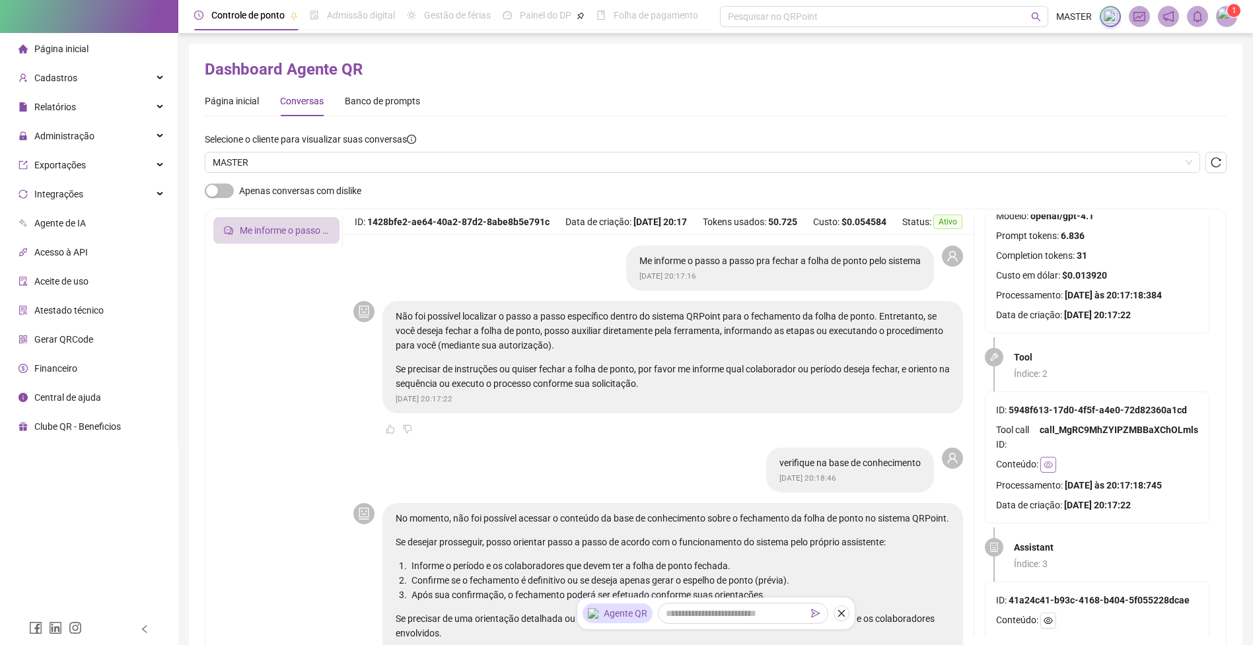
click at [1047, 461] on icon "eye" at bounding box center [1048, 464] width 9 height 9
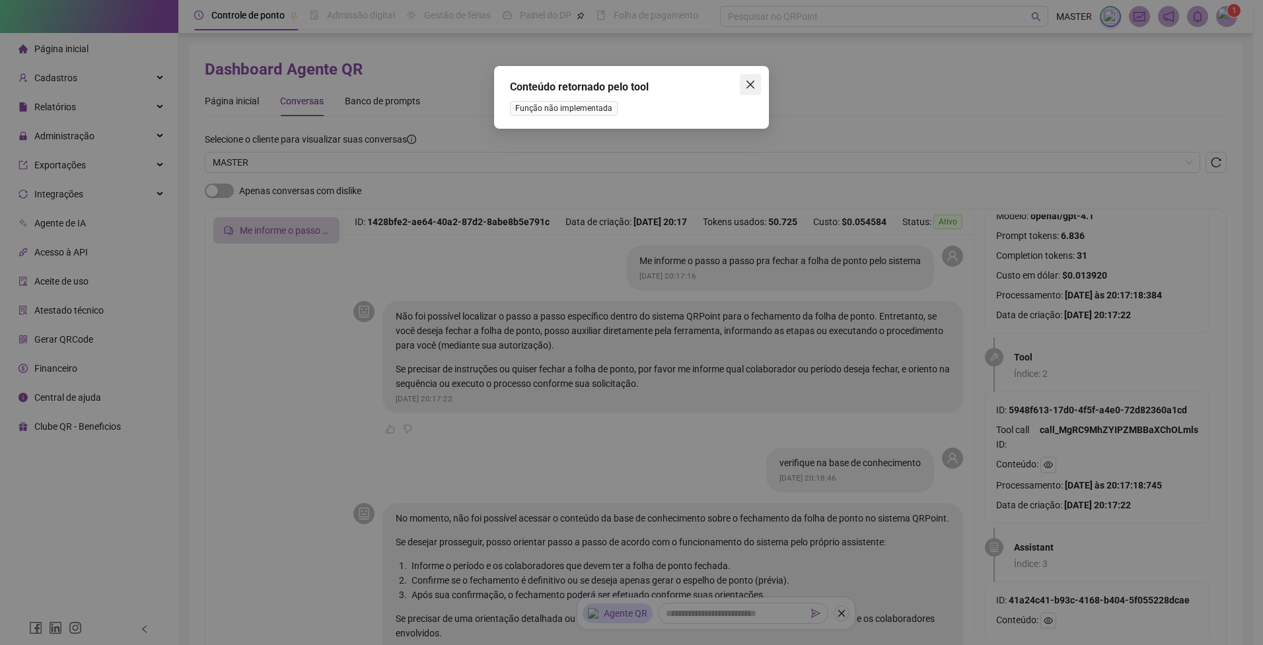
click at [758, 88] on span "Close" at bounding box center [750, 84] width 21 height 11
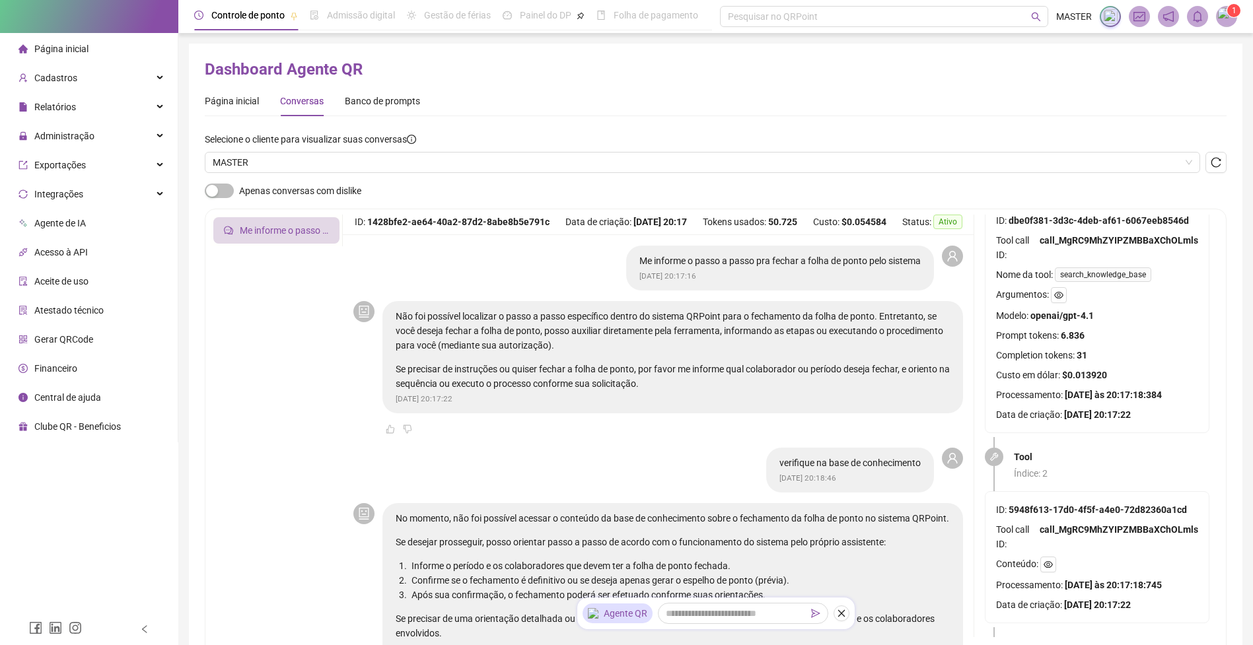
scroll to position [159, 0]
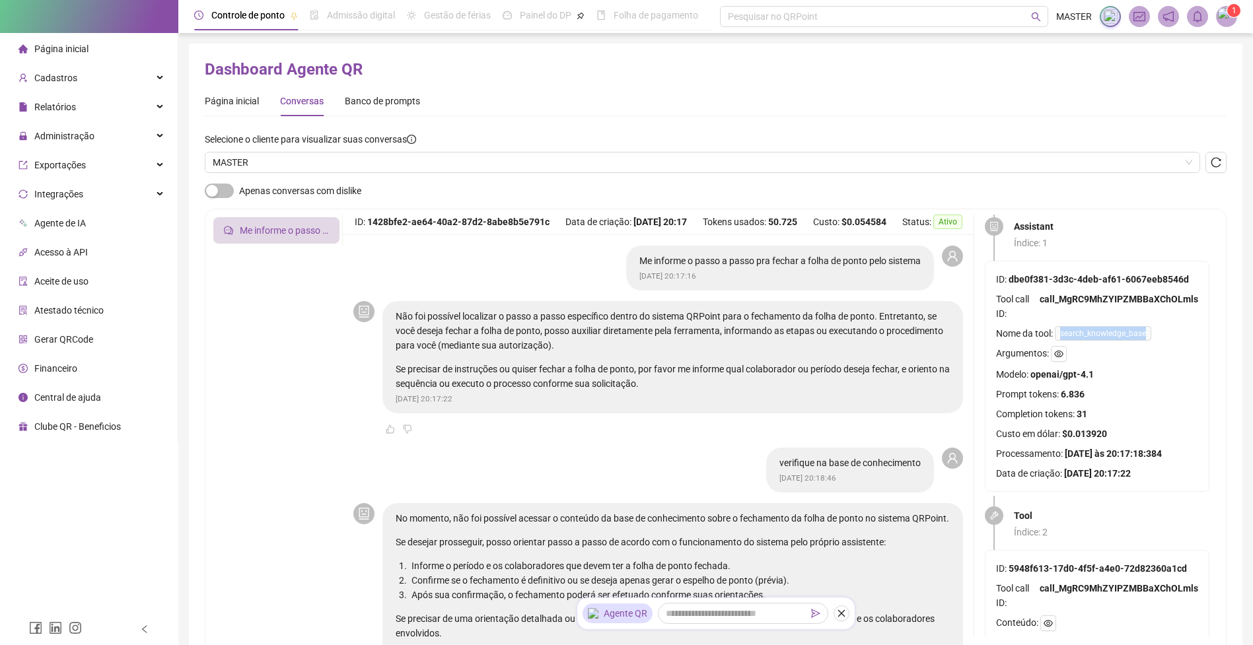
drag, startPoint x: 1062, startPoint y: 334, endPoint x: 1141, endPoint y: 340, distance: 79.5
click at [1141, 340] on span "search_knowledge_base" at bounding box center [1103, 333] width 96 height 15
copy span "search_knowledge_base"
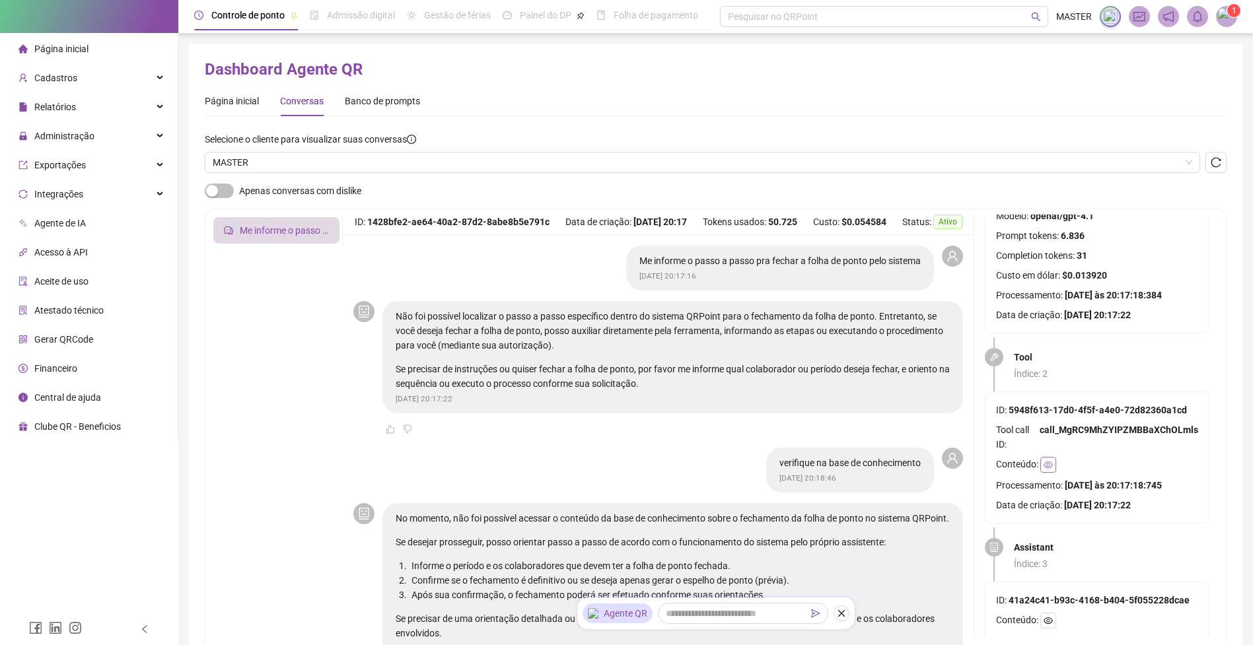
click at [1045, 466] on icon "eye" at bounding box center [1048, 465] width 9 height 7
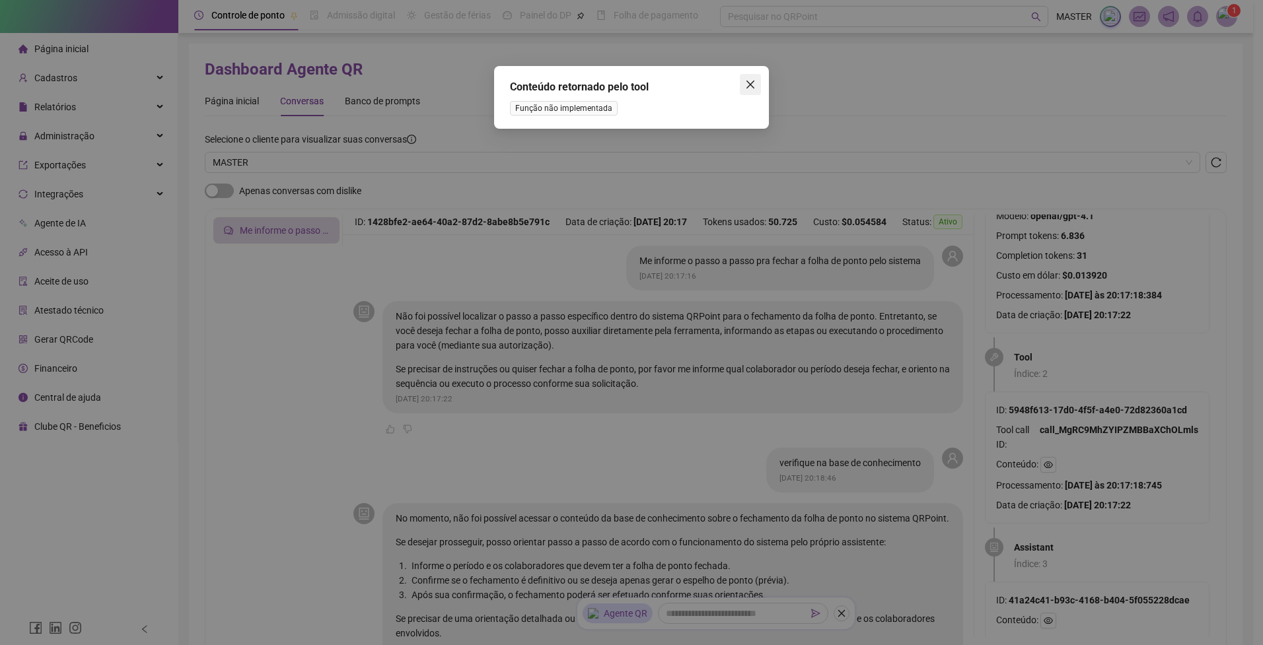
click at [748, 83] on icon "close" at bounding box center [750, 85] width 8 height 8
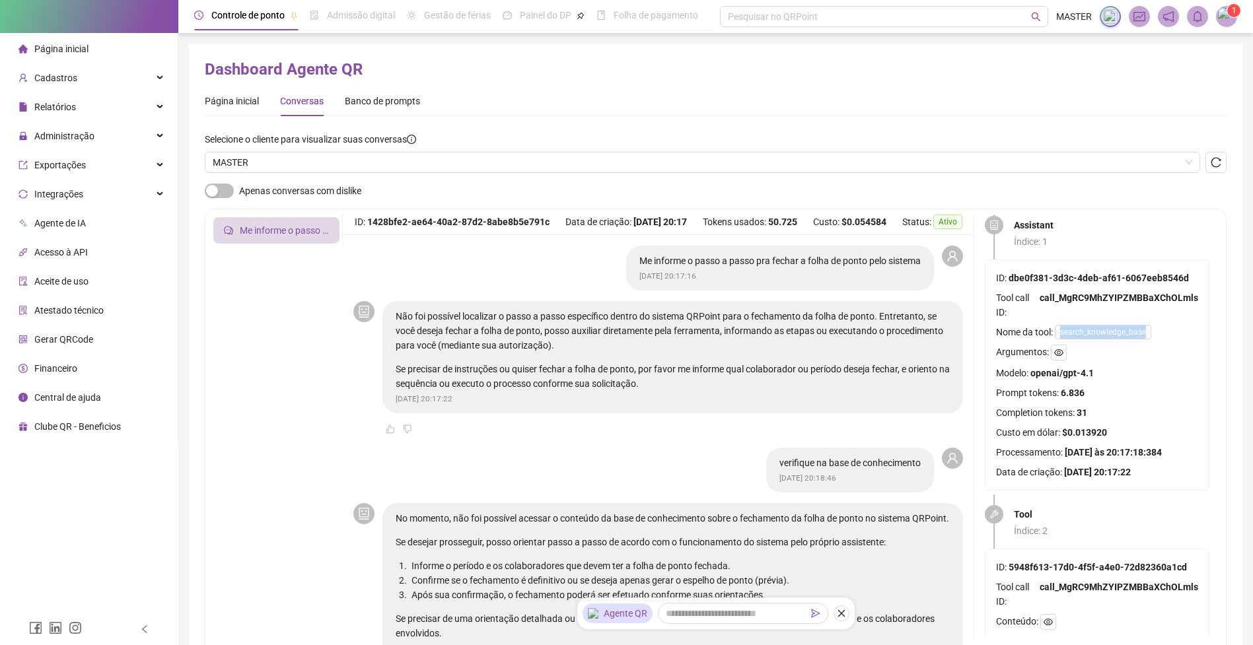
scroll to position [159, 0]
copy span "search_knowledge_base"
